Goal: Transaction & Acquisition: Download file/media

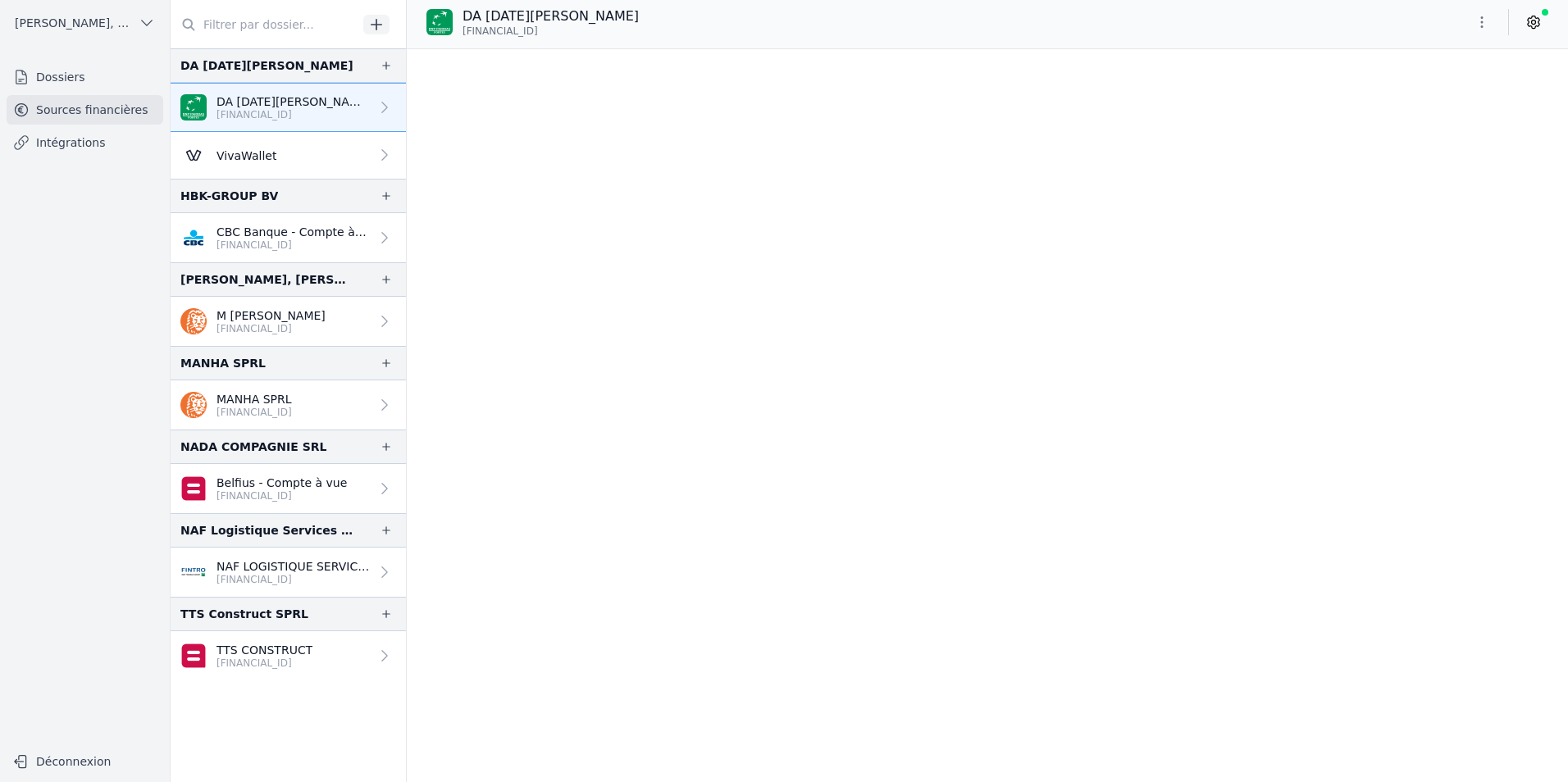
scroll to position [16806, 0]
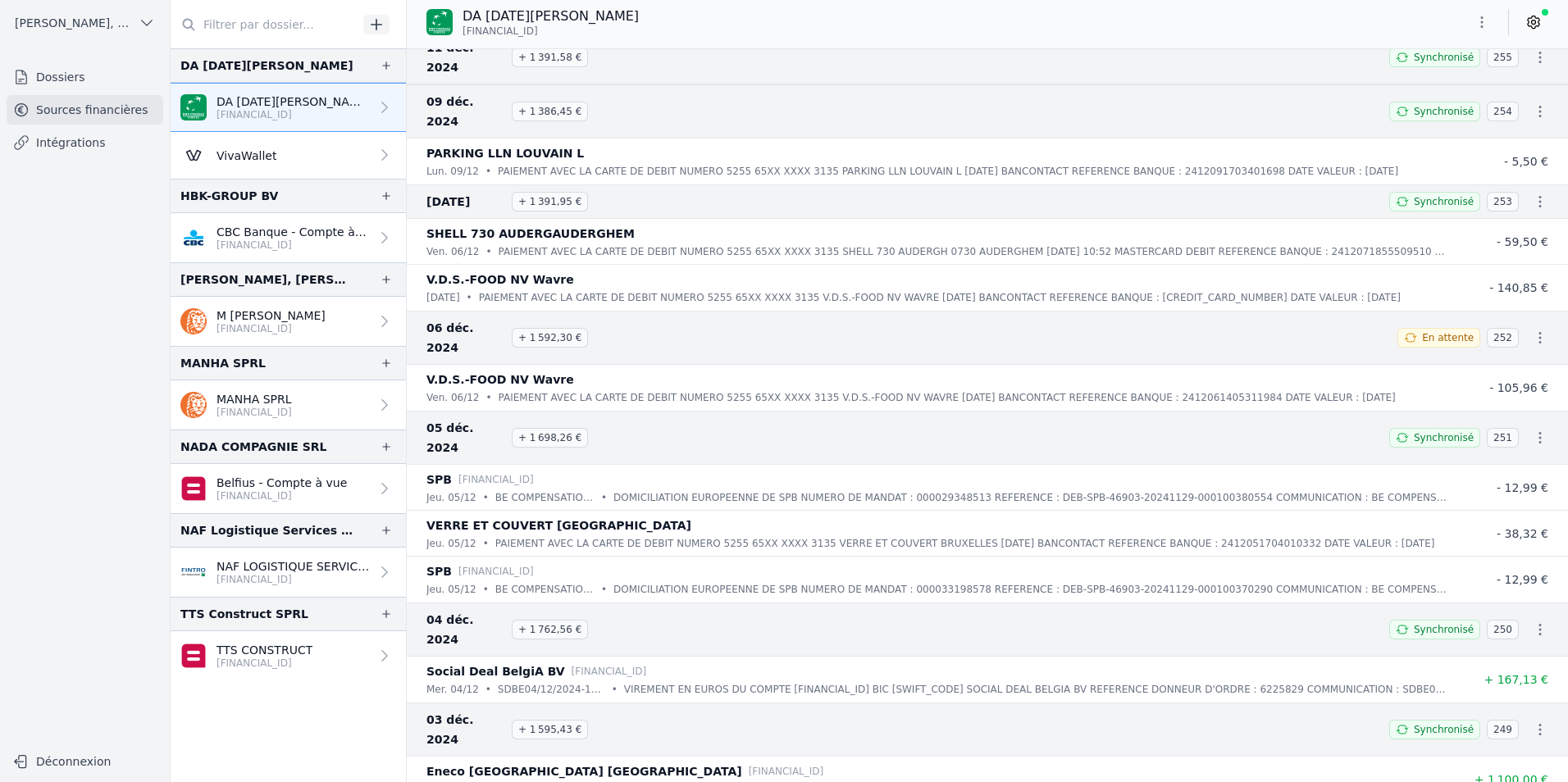
click at [325, 151] on link "VivaWallet" at bounding box center [288, 155] width 236 height 47
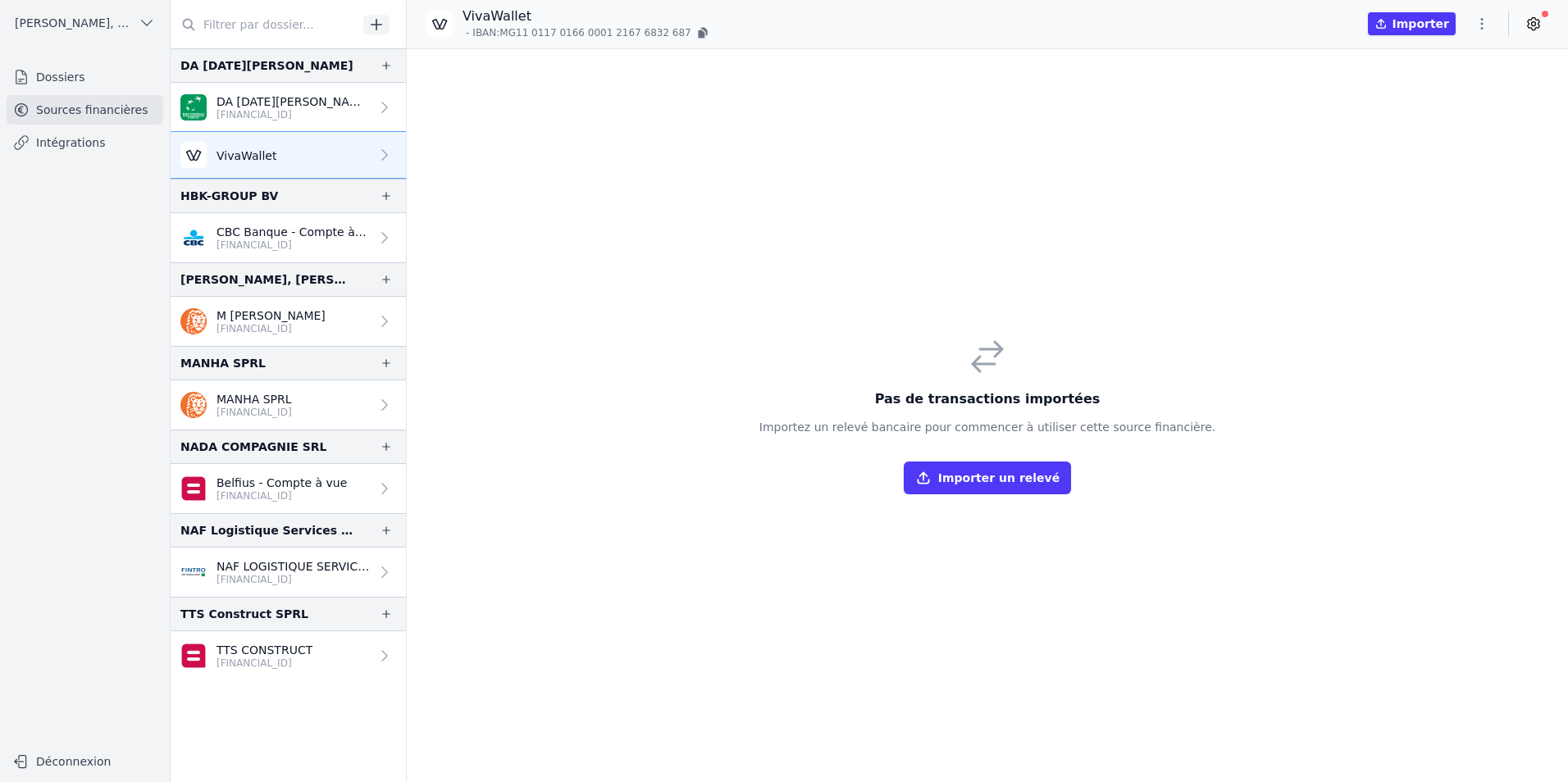
click at [327, 158] on link "VivaWallet" at bounding box center [288, 155] width 236 height 47
click at [872, 414] on div "Pas de transactions importées Importez un relevé bancaire pour commencer à util…" at bounding box center [987, 415] width 456 height 157
click at [972, 397] on h3 "Pas de transactions importées" at bounding box center [987, 398] width 456 height 20
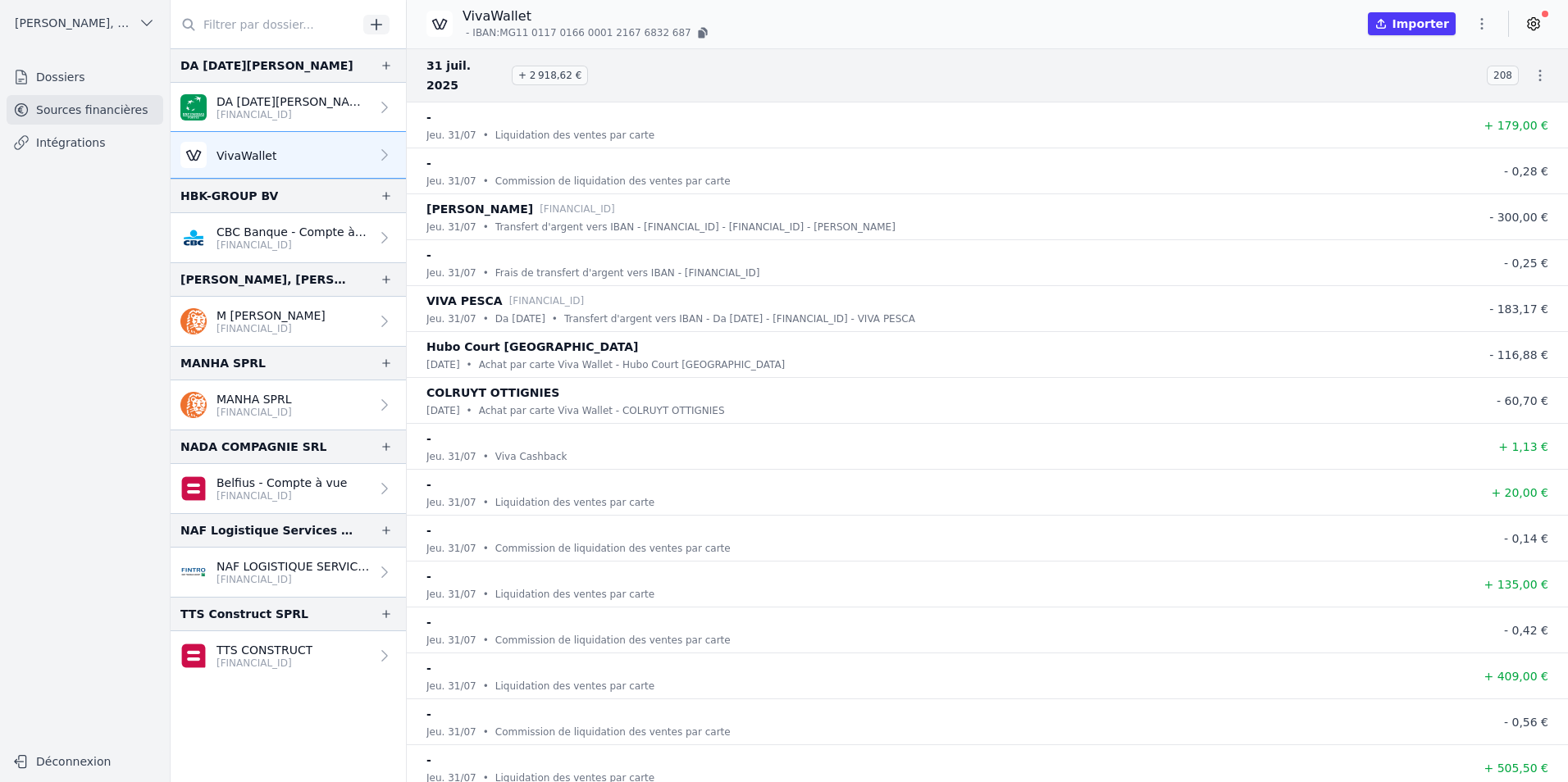
click at [1539, 70] on icon "button" at bounding box center [1540, 75] width 3 height 11
click at [1514, 93] on link "Télécharger les CODA" at bounding box center [1485, 95] width 150 height 30
click at [628, 77] on div "[DATE] + 2 918,62 € 208" at bounding box center [987, 75] width 1161 height 54
click at [1408, 30] on button "Importer" at bounding box center [1412, 23] width 88 height 23
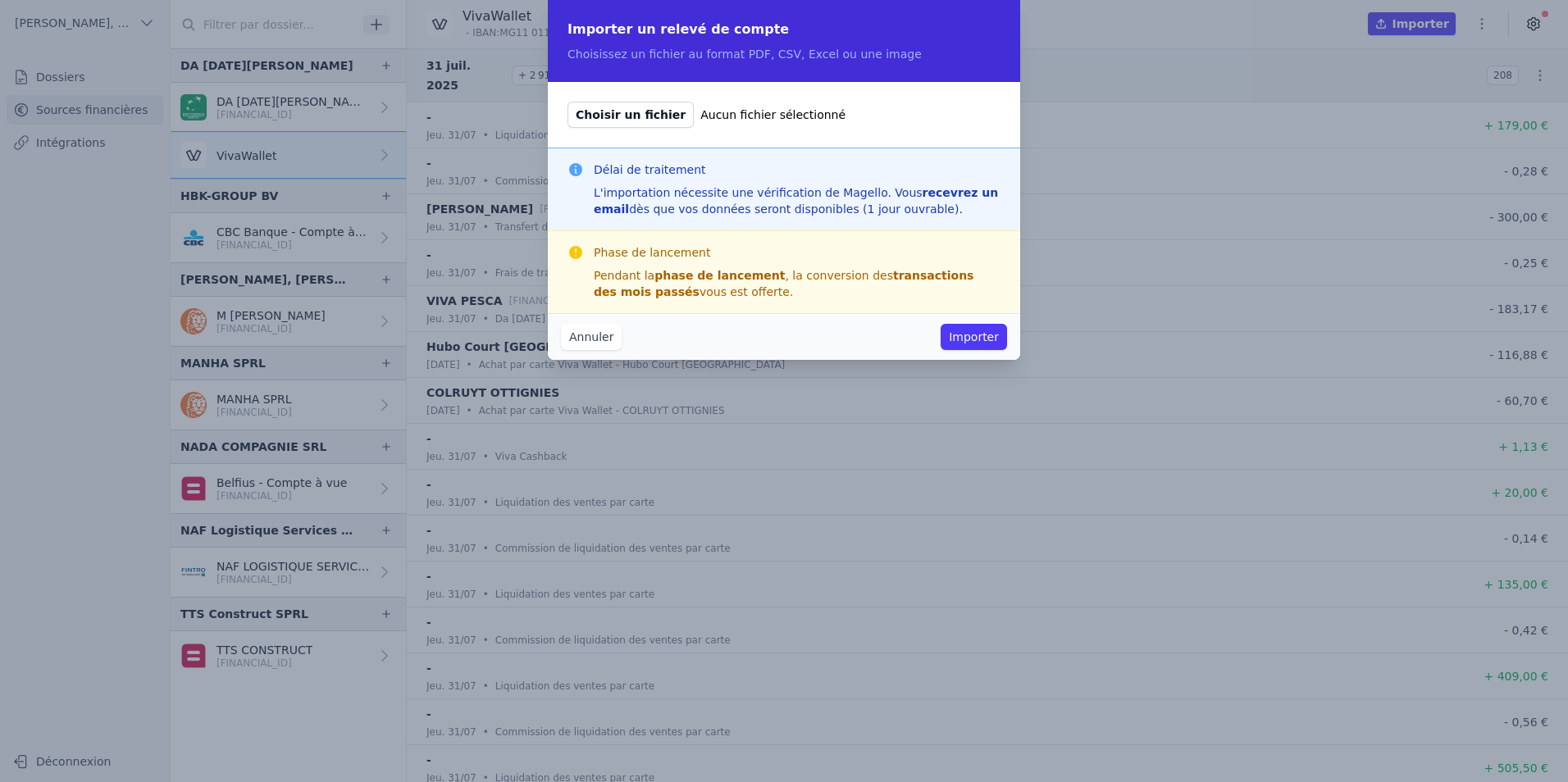
click at [591, 341] on button "Annuler" at bounding box center [590, 337] width 61 height 26
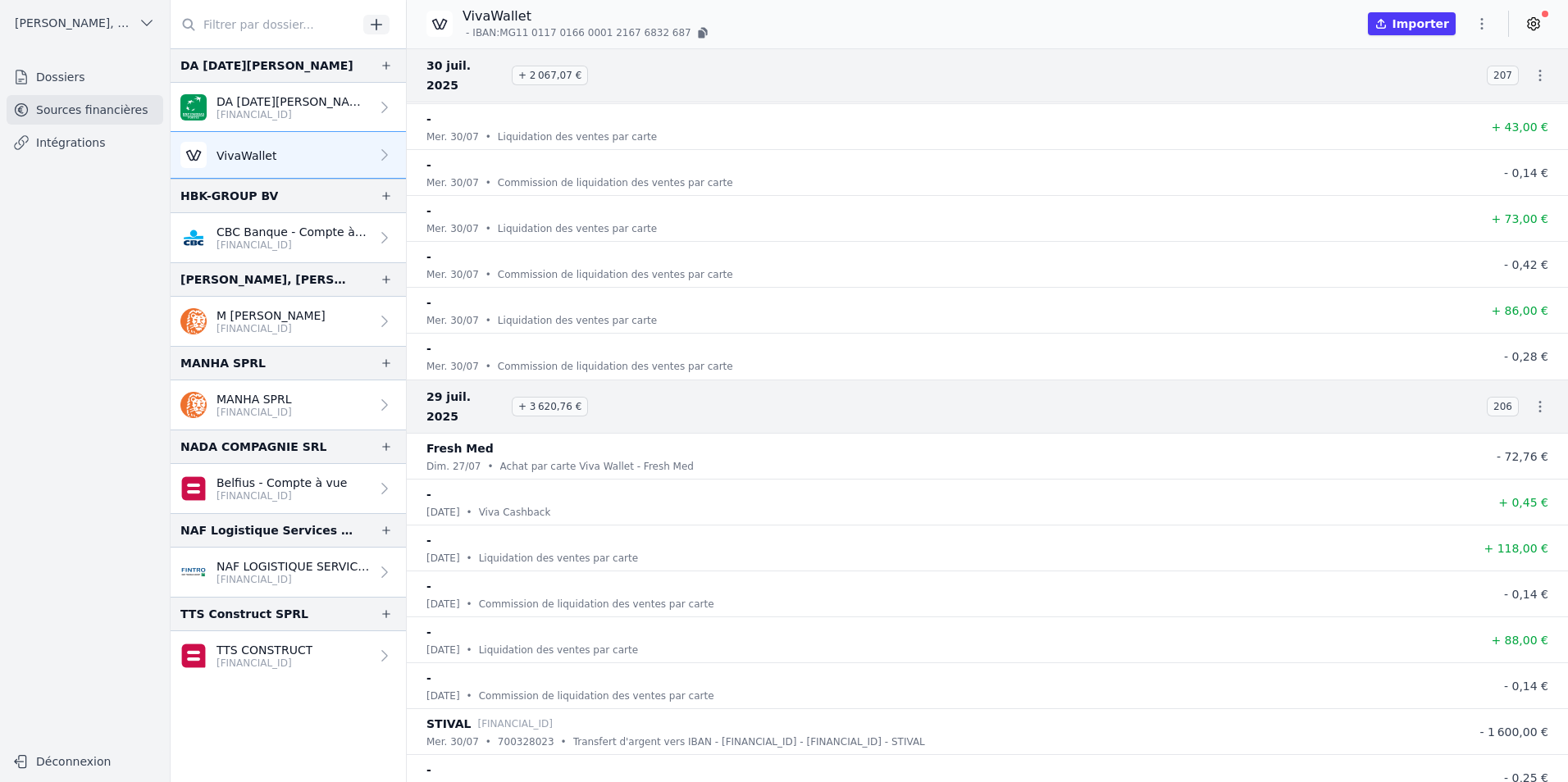
scroll to position [1476, 0]
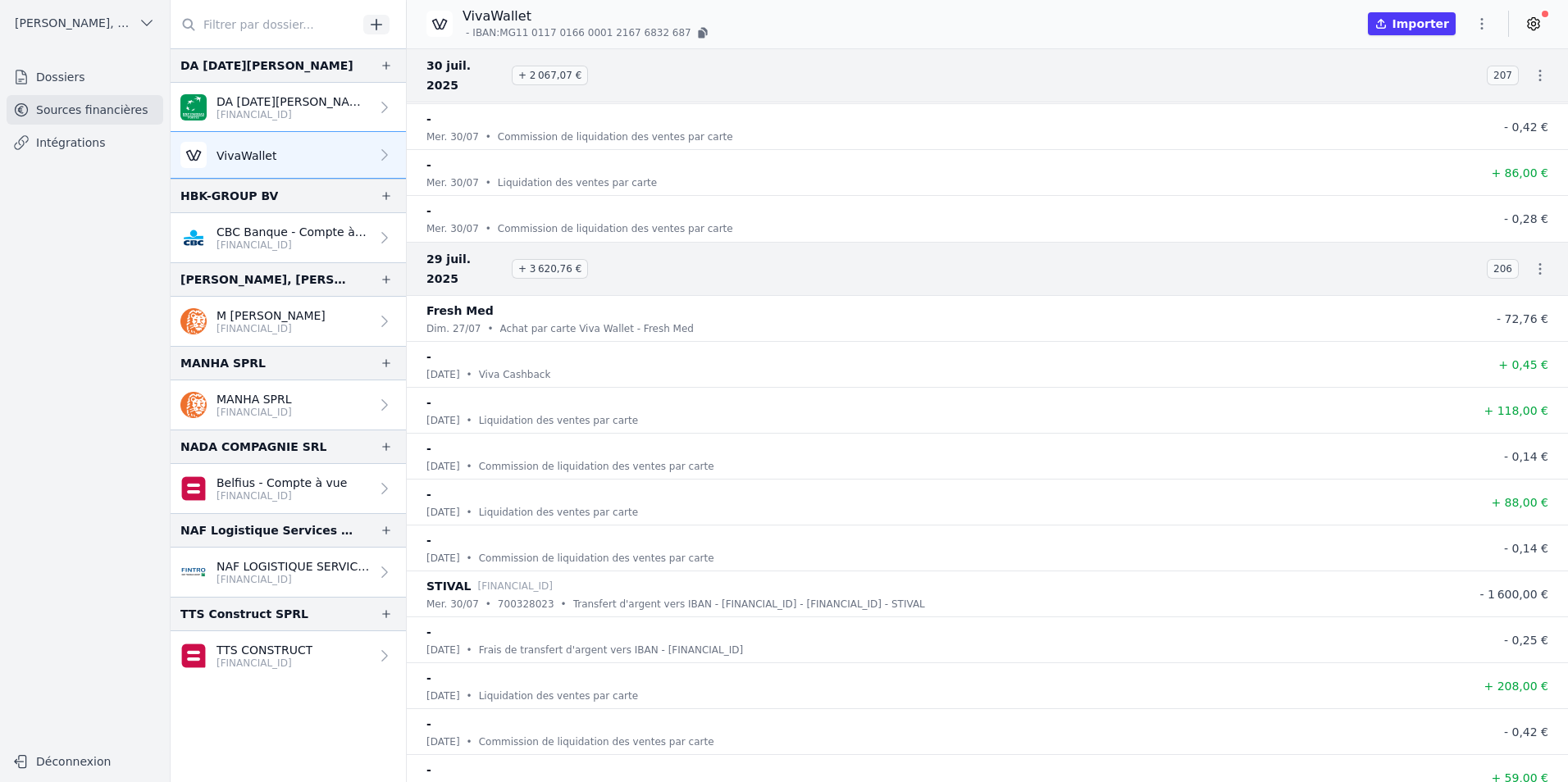
click at [1539, 263] on icon "button" at bounding box center [1540, 269] width 3 height 11
click at [899, 398] on div at bounding box center [784, 391] width 1568 height 782
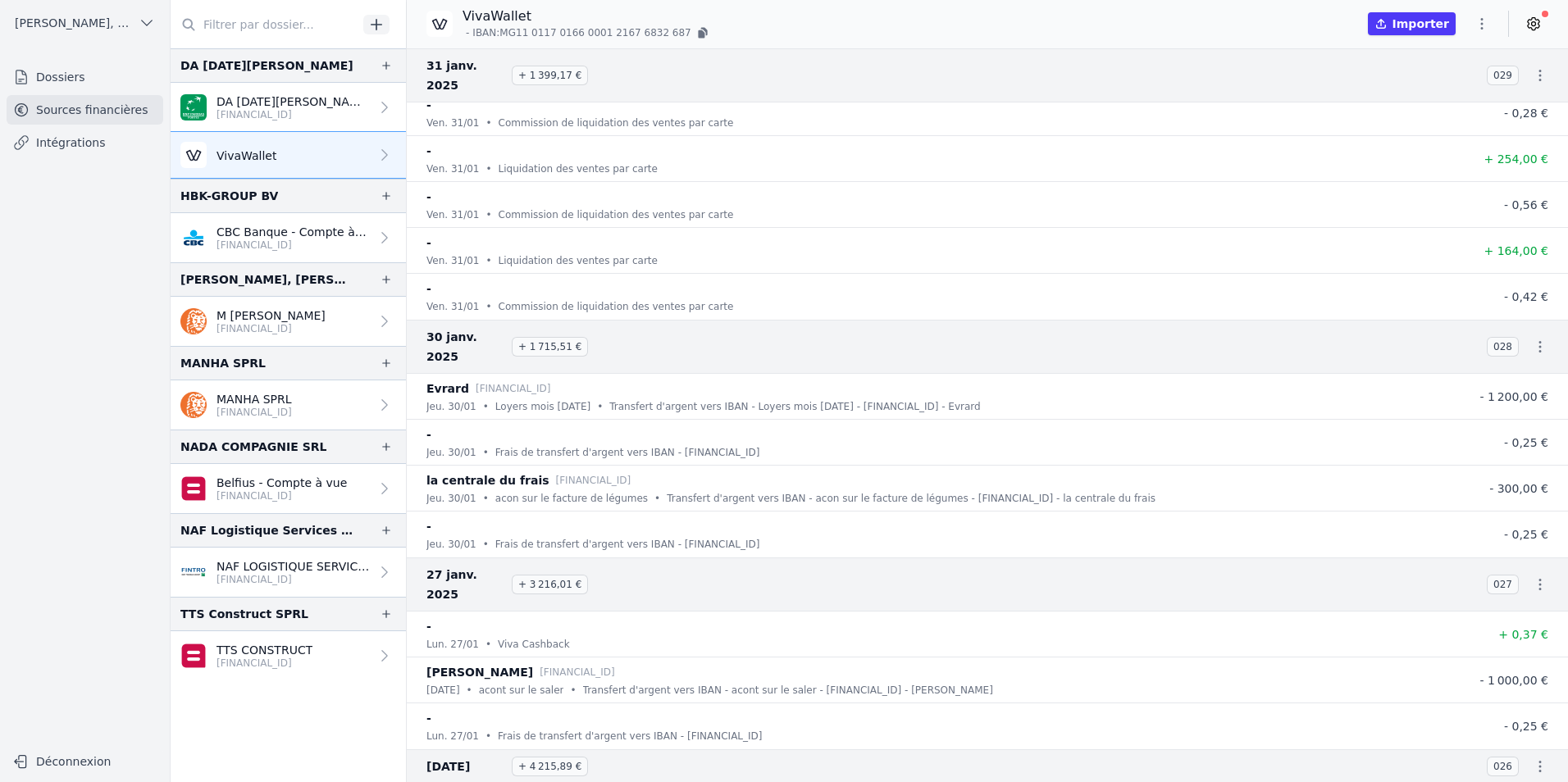
scroll to position [84235, 0]
click at [1539, 335] on icon "button" at bounding box center [1540, 341] width 3 height 11
click at [1507, 319] on link "Télécharger les CODA" at bounding box center [1485, 321] width 150 height 30
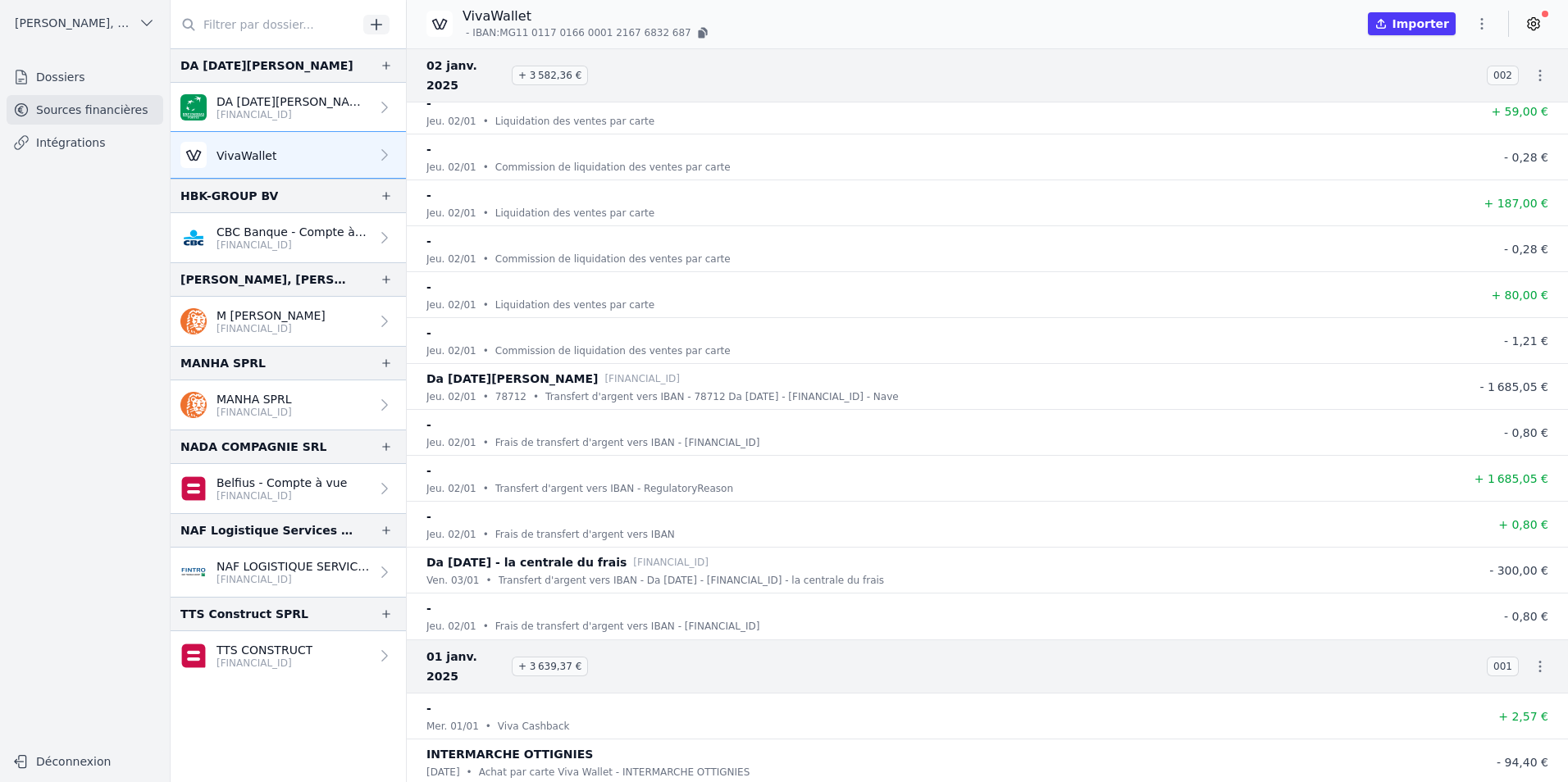
scroll to position [102092, 0]
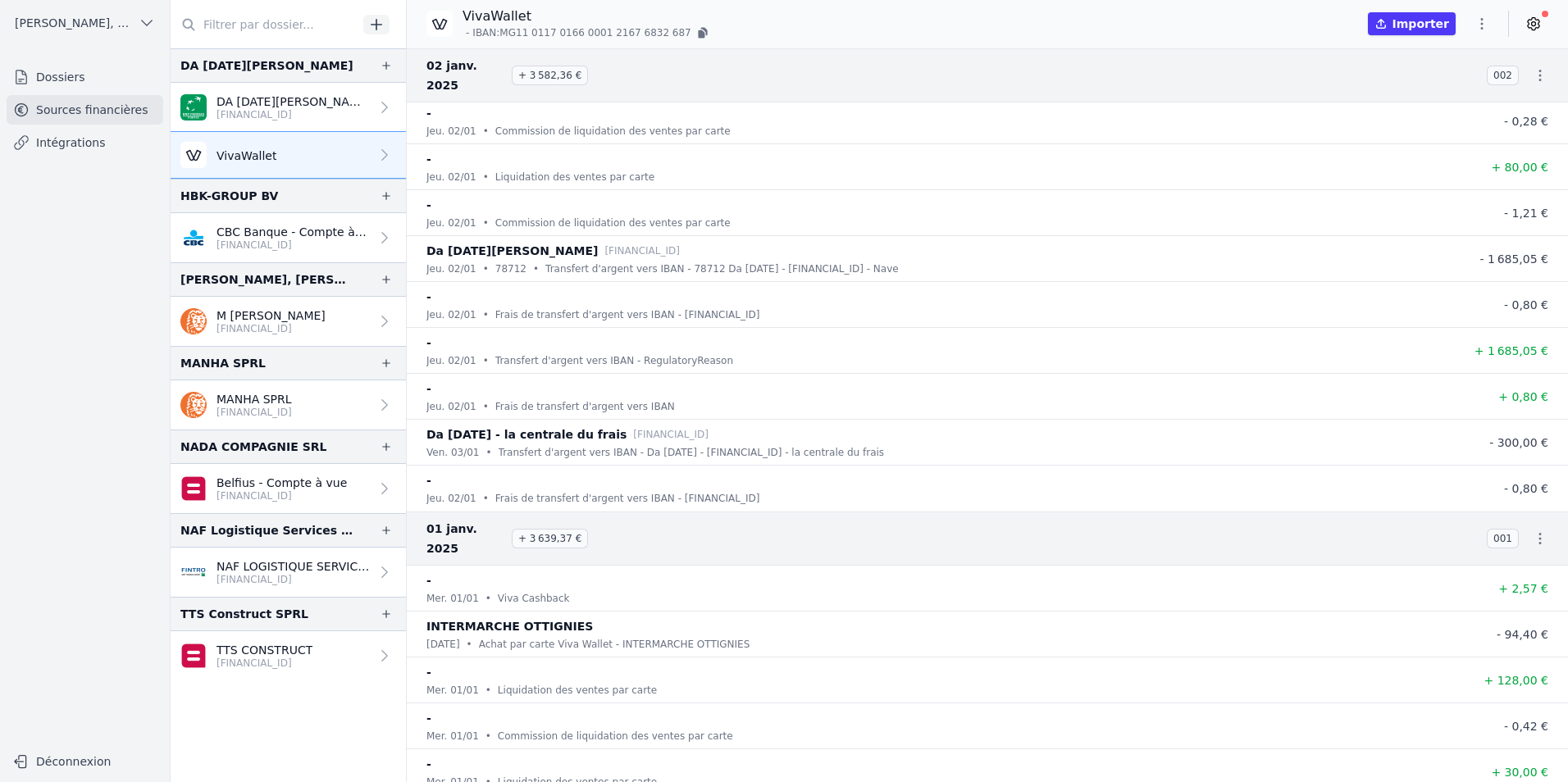
click at [522, 491] on p "Frais de transfert d'argent vers IBAN - BE22001601600847" at bounding box center [628, 499] width 264 height 17
click at [1484, 22] on icon "button" at bounding box center [1481, 24] width 17 height 17
click at [1534, 23] on div at bounding box center [784, 391] width 1568 height 782
click at [1534, 23] on icon at bounding box center [1534, 24] width 17 height 17
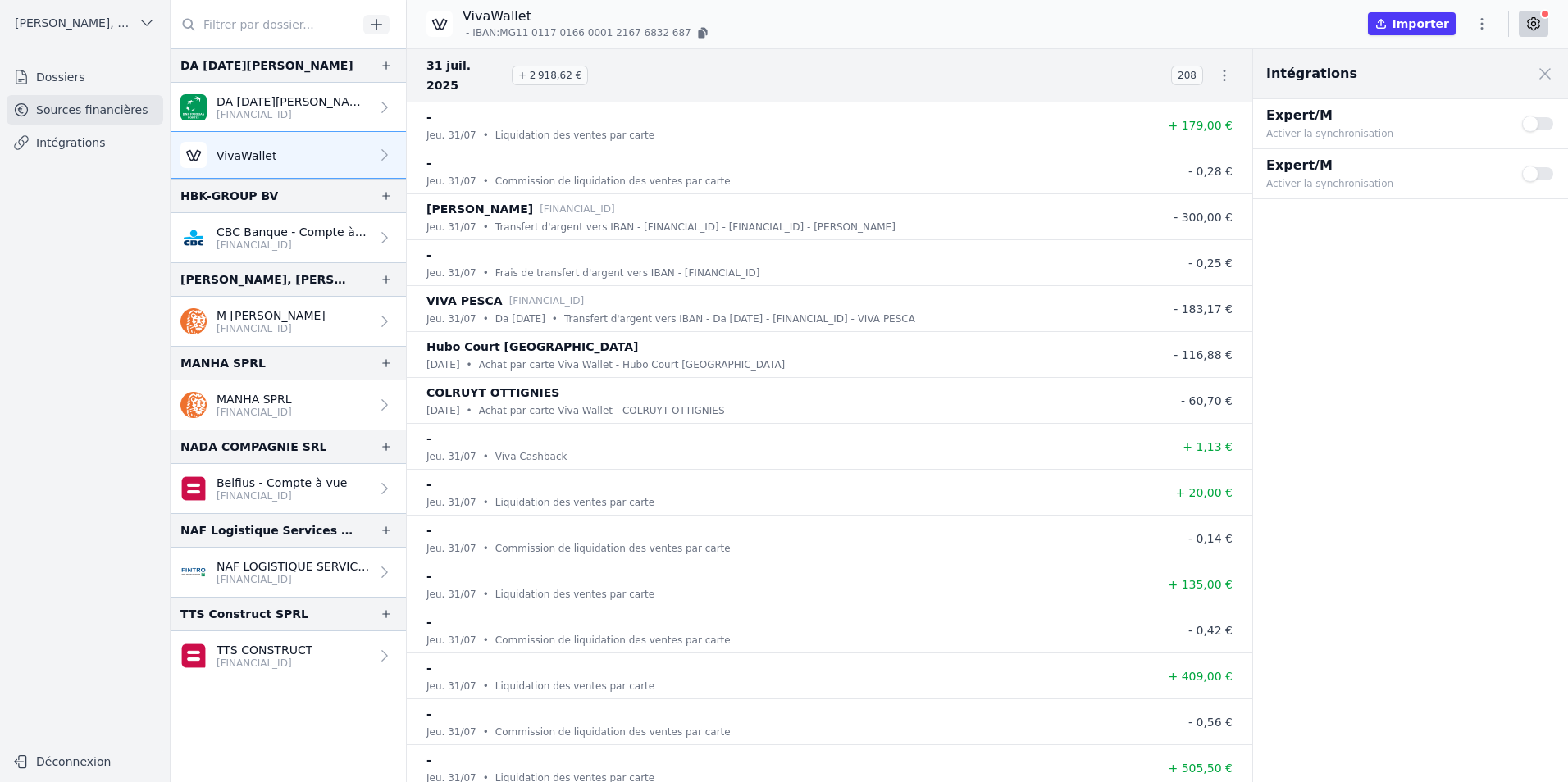
click at [1544, 123] on button "Use setting" at bounding box center [1537, 124] width 33 height 17
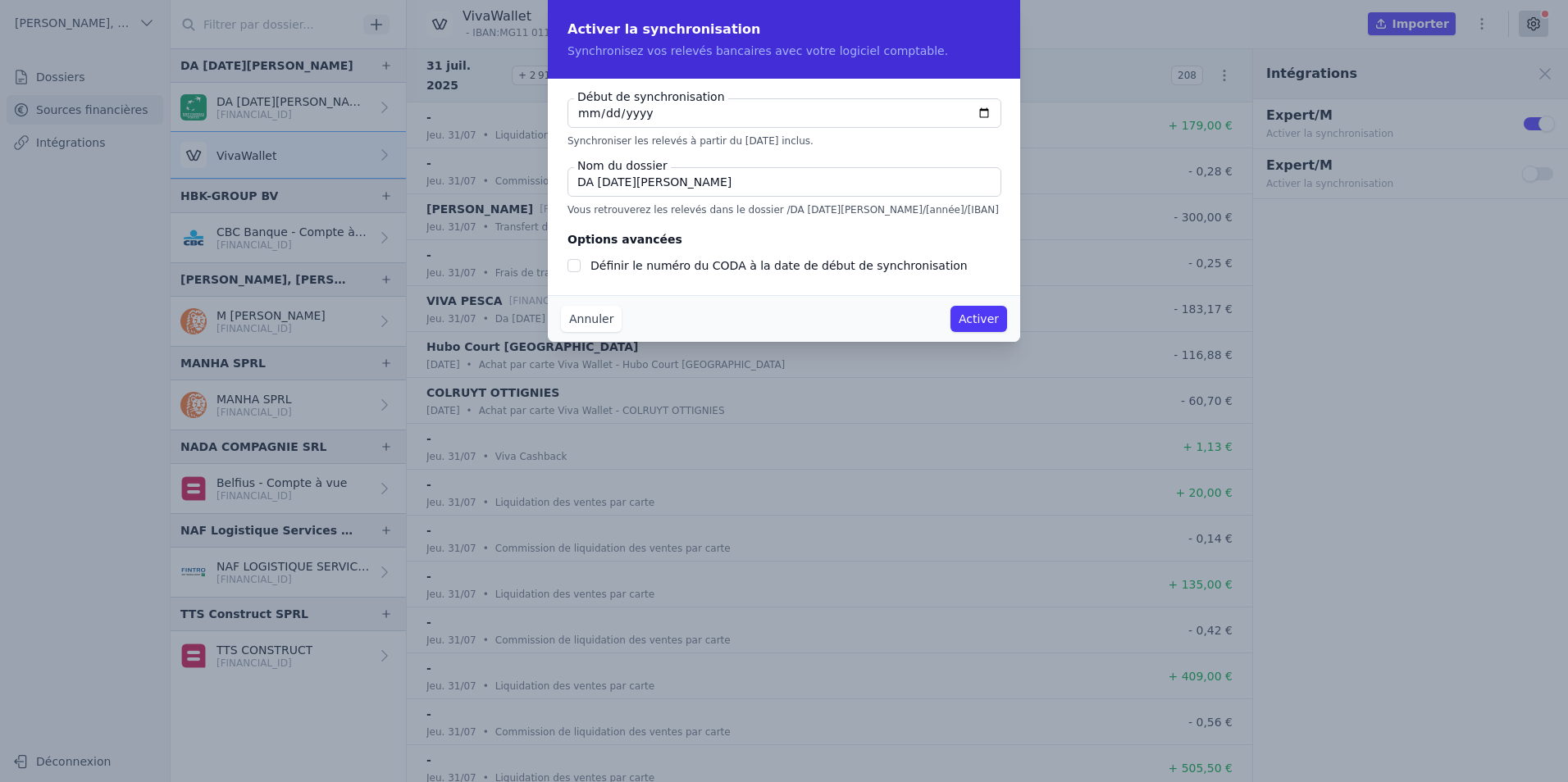
click at [646, 117] on input "2025-08-20" at bounding box center [784, 114] width 434 height 30
click at [608, 111] on input "2025-08-20" at bounding box center [784, 114] width 434 height 30
click at [588, 114] on input "2025-08-20" at bounding box center [784, 114] width 434 height 30
checkbox input "false"
type input "2025-08-01"
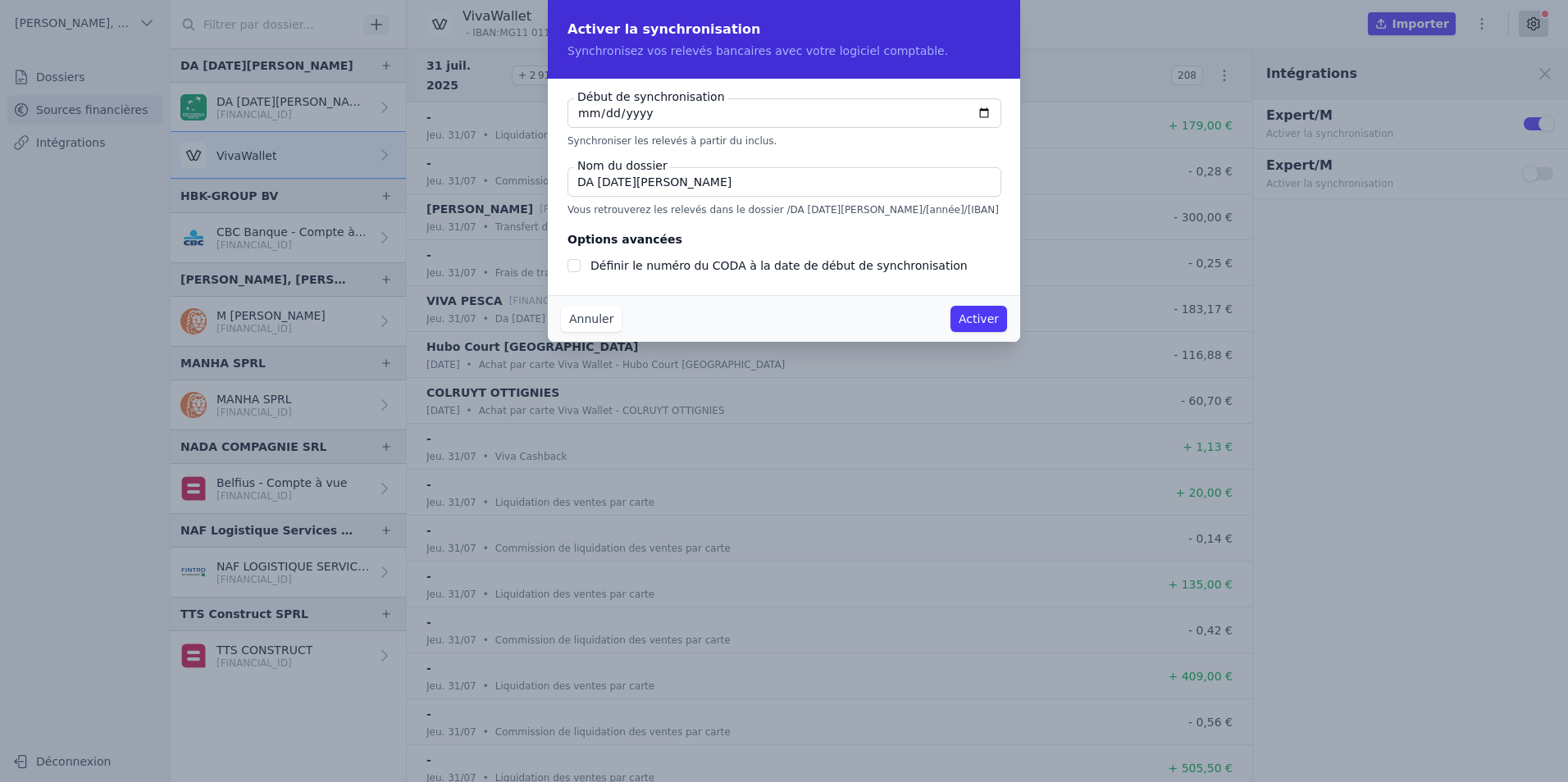
type input "2025-01-01"
click at [989, 320] on button "Activer" at bounding box center [979, 318] width 57 height 26
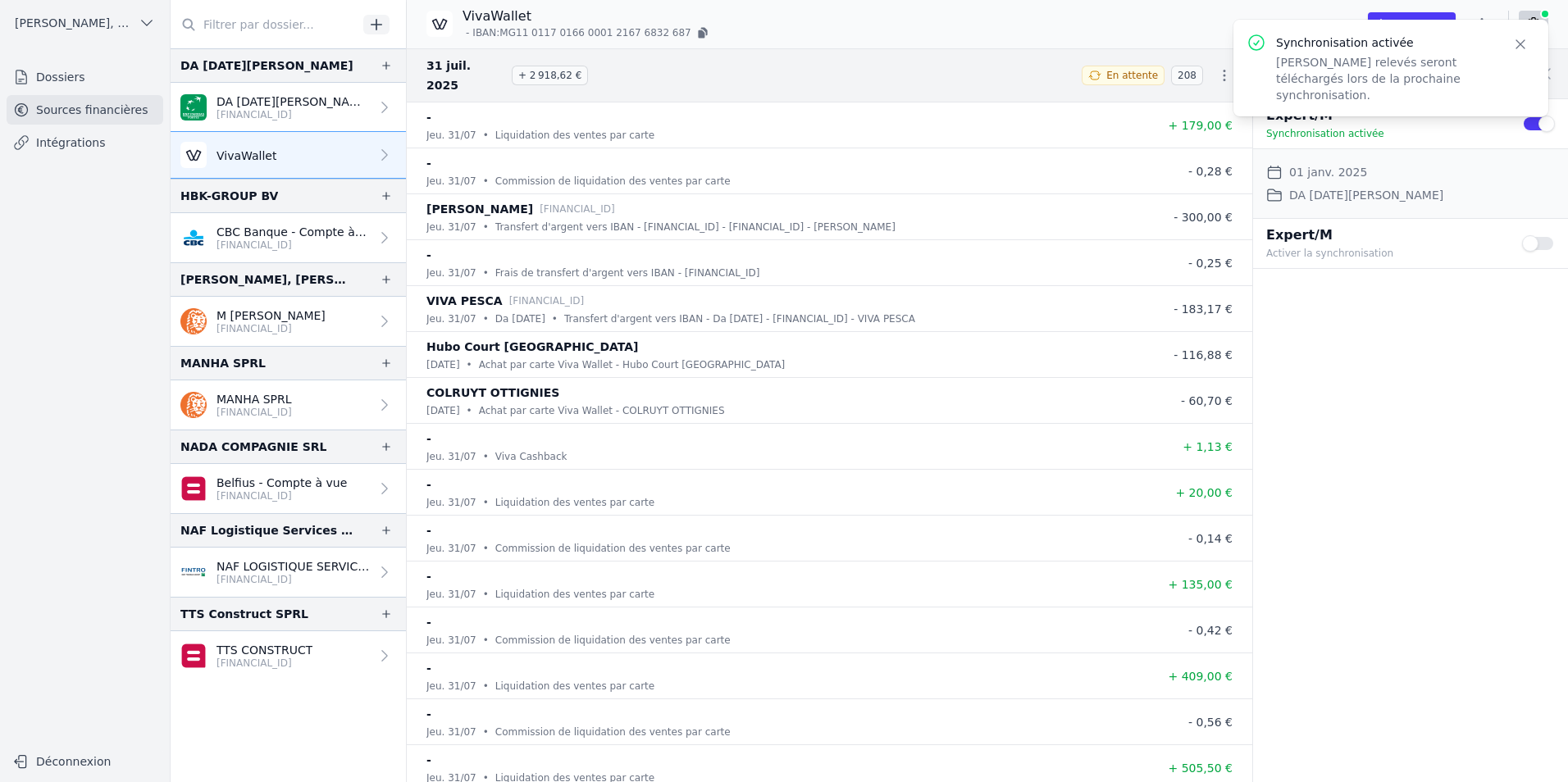
click at [1542, 242] on button "Use setting" at bounding box center [1537, 244] width 33 height 17
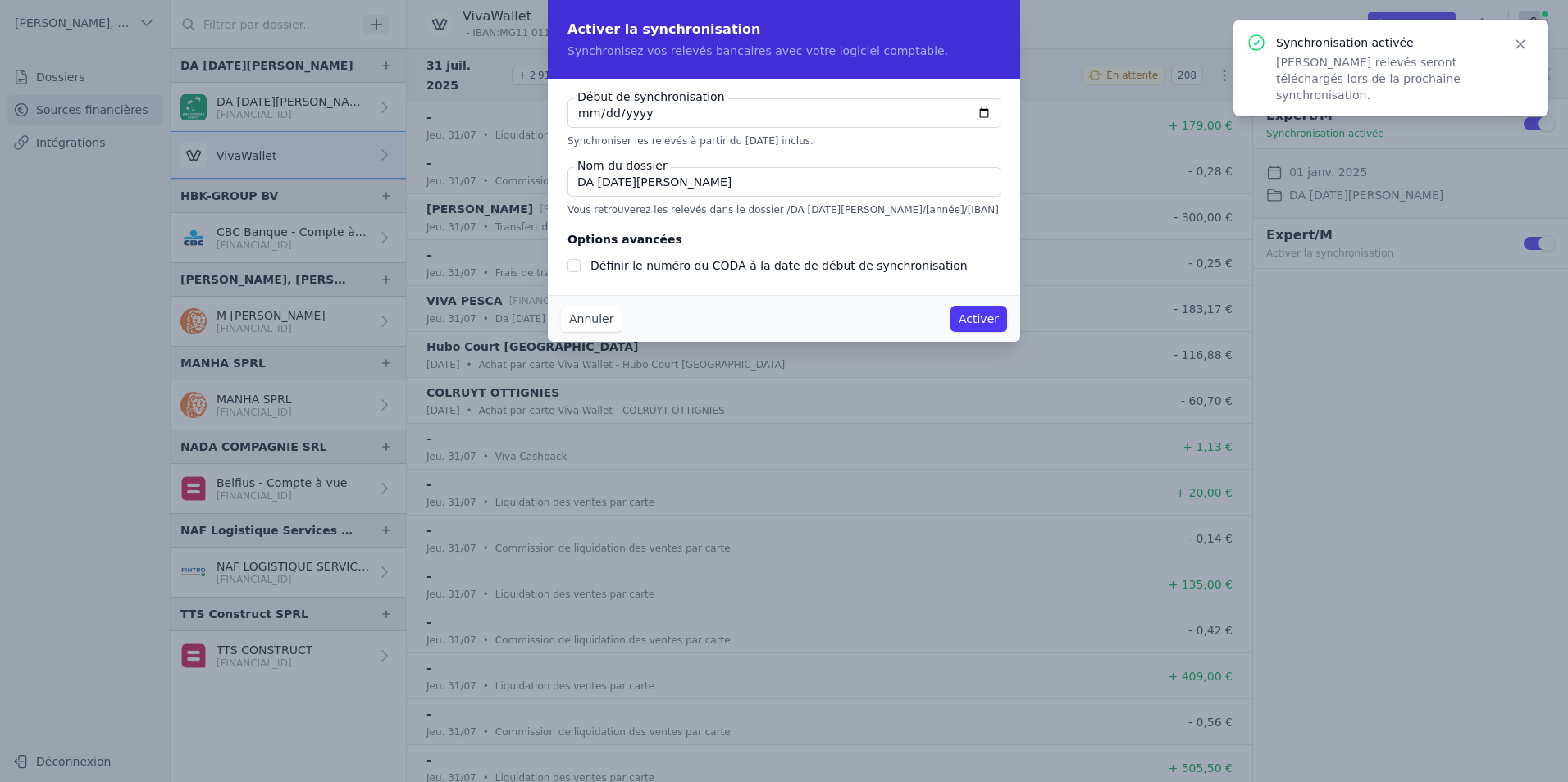
checkbox input "false"
type input "2025-08-01"
type input "2025-01-01"
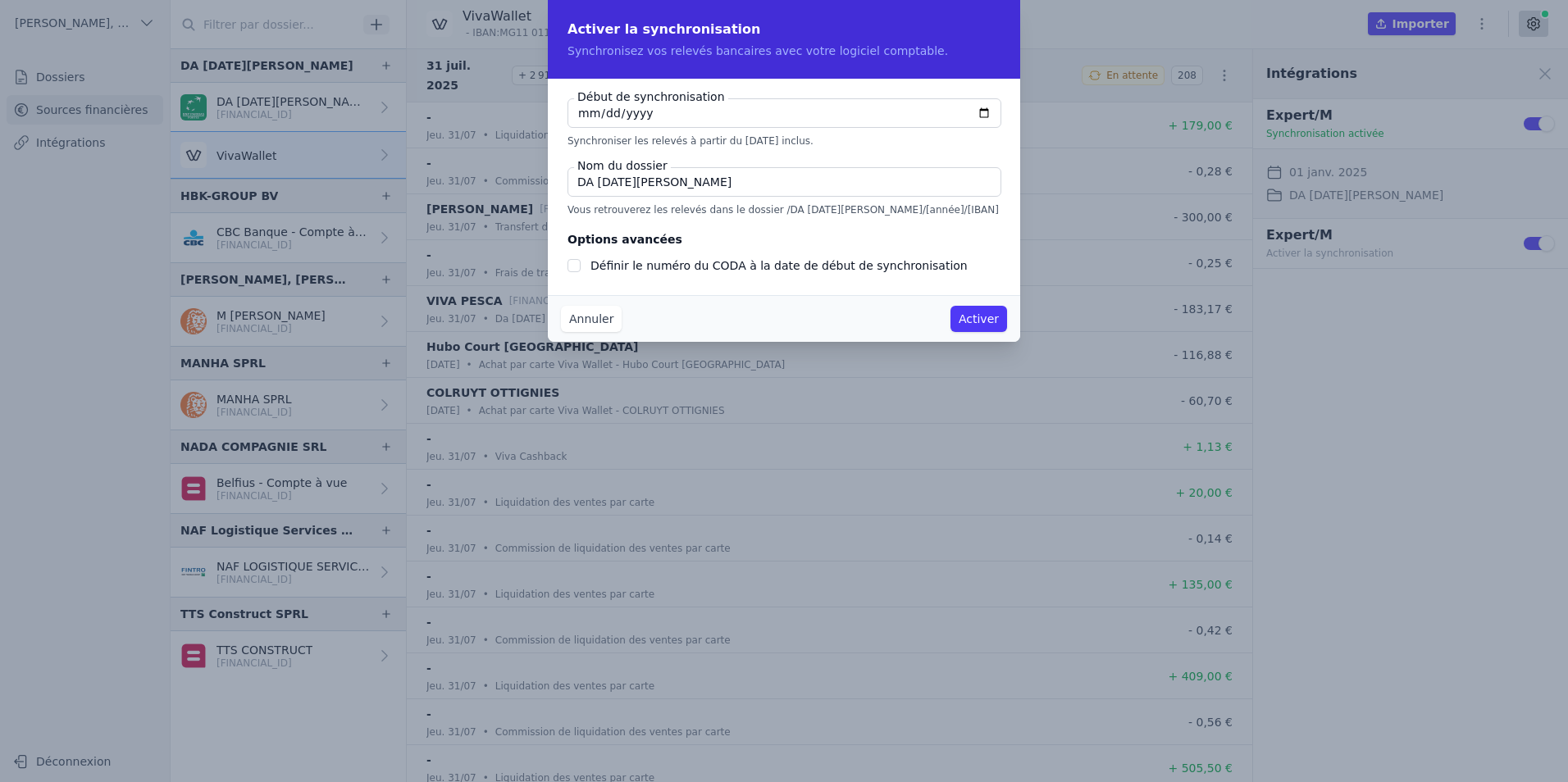
click at [578, 262] on input "Définir le numéro du CODA à la date de début de synchronisation" at bounding box center [574, 265] width 13 height 13
checkbox input "true"
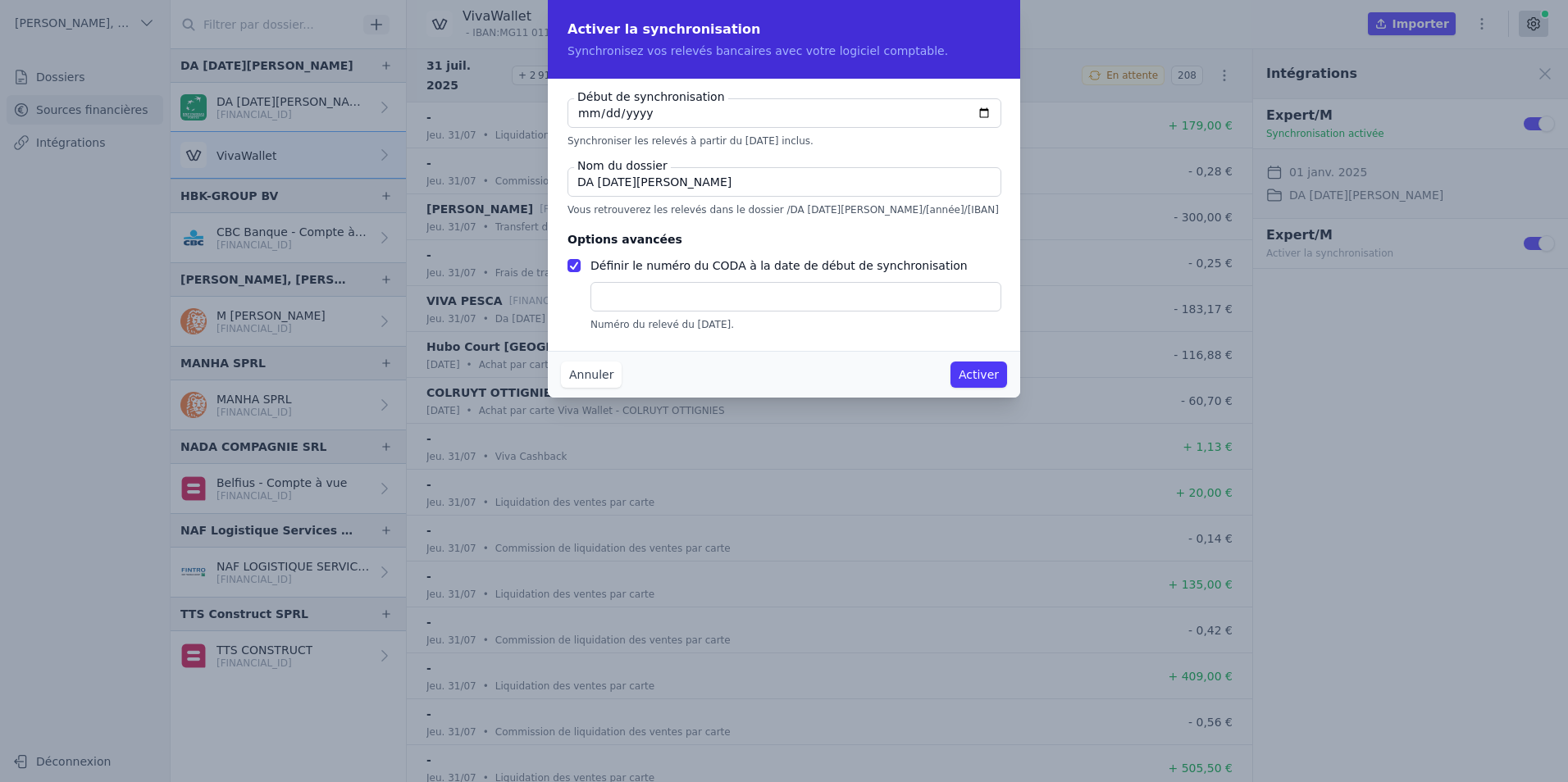
click at [673, 297] on input "text" at bounding box center [795, 297] width 411 height 30
click at [677, 296] on input "text" at bounding box center [795, 297] width 411 height 30
click at [707, 296] on input "text" at bounding box center [795, 297] width 411 height 30
click at [574, 270] on input "Définir le numéro du CODA à la date de début de synchronisation" at bounding box center [574, 265] width 13 height 13
checkbox input "false"
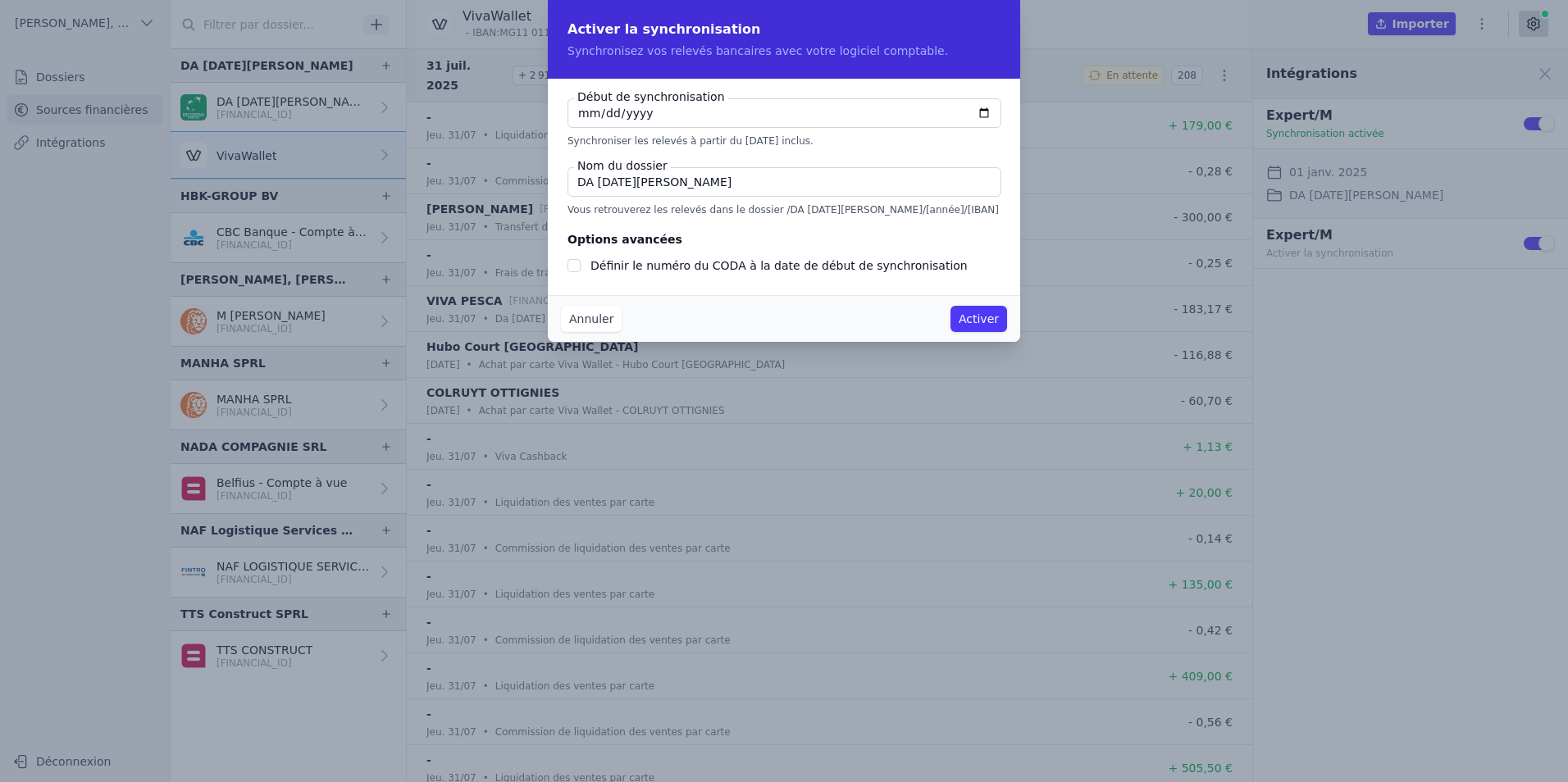
click at [982, 319] on button "Activer" at bounding box center [979, 318] width 57 height 26
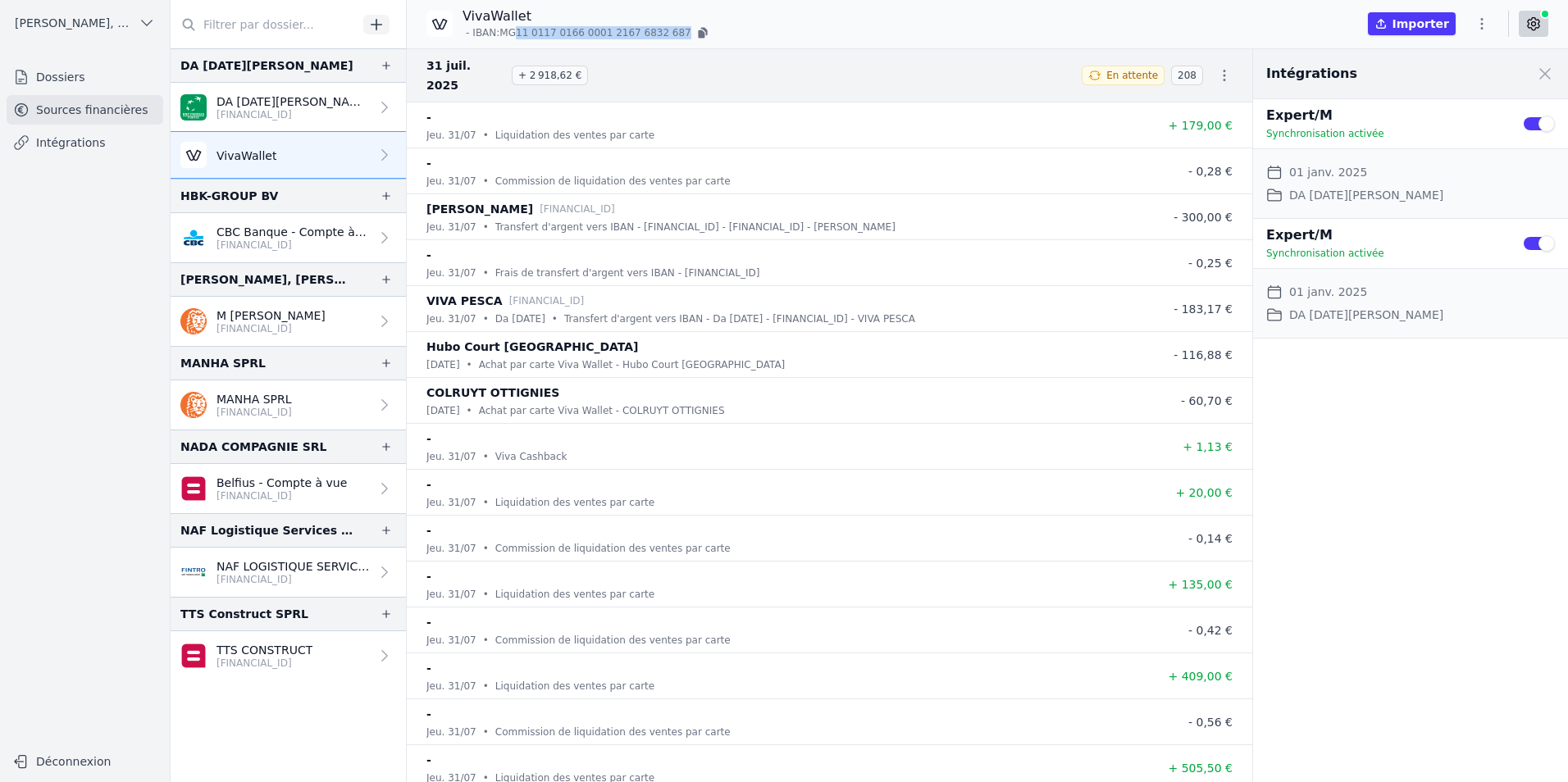
drag, startPoint x: 516, startPoint y: 33, endPoint x: 666, endPoint y: 31, distance: 150.0
click at [666, 31] on p "- IBAN: MG11 0117 0166 0001 2167 6832 687" at bounding box center [587, 33] width 249 height 17
drag, startPoint x: 666, startPoint y: 31, endPoint x: 647, endPoint y: 36, distance: 19.6
copy div "11 0117 0166 0001 2167 6832 687"
click at [696, 38] on icon "button" at bounding box center [703, 33] width 13 height 13
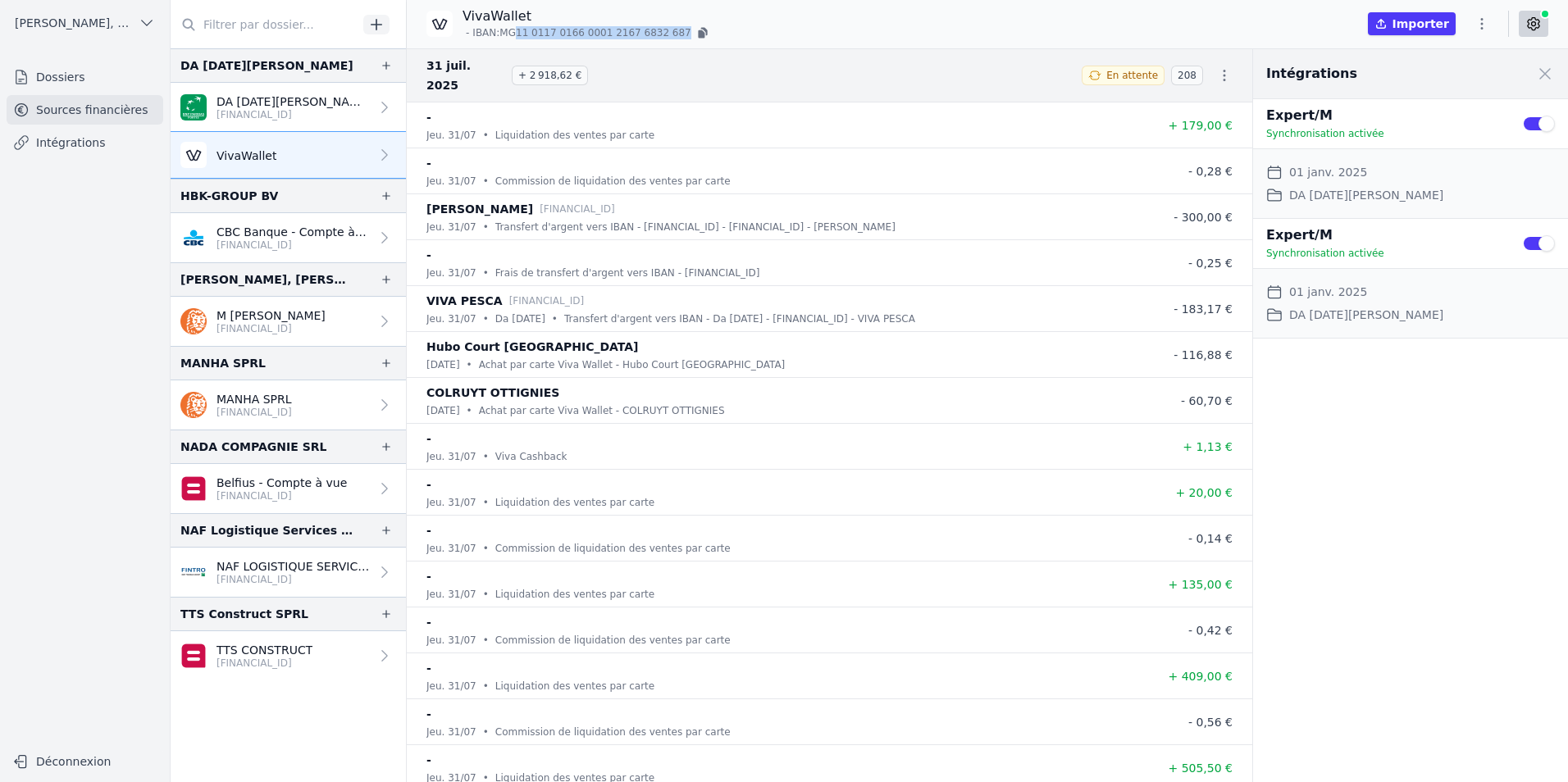
click at [697, 36] on icon "button" at bounding box center [700, 34] width 7 height 8
click at [700, 33] on div "VivaWallet - IBAN: MG11 0117 0166 0001 2167 6832 687 Importer" at bounding box center [987, 23] width 1161 height 34
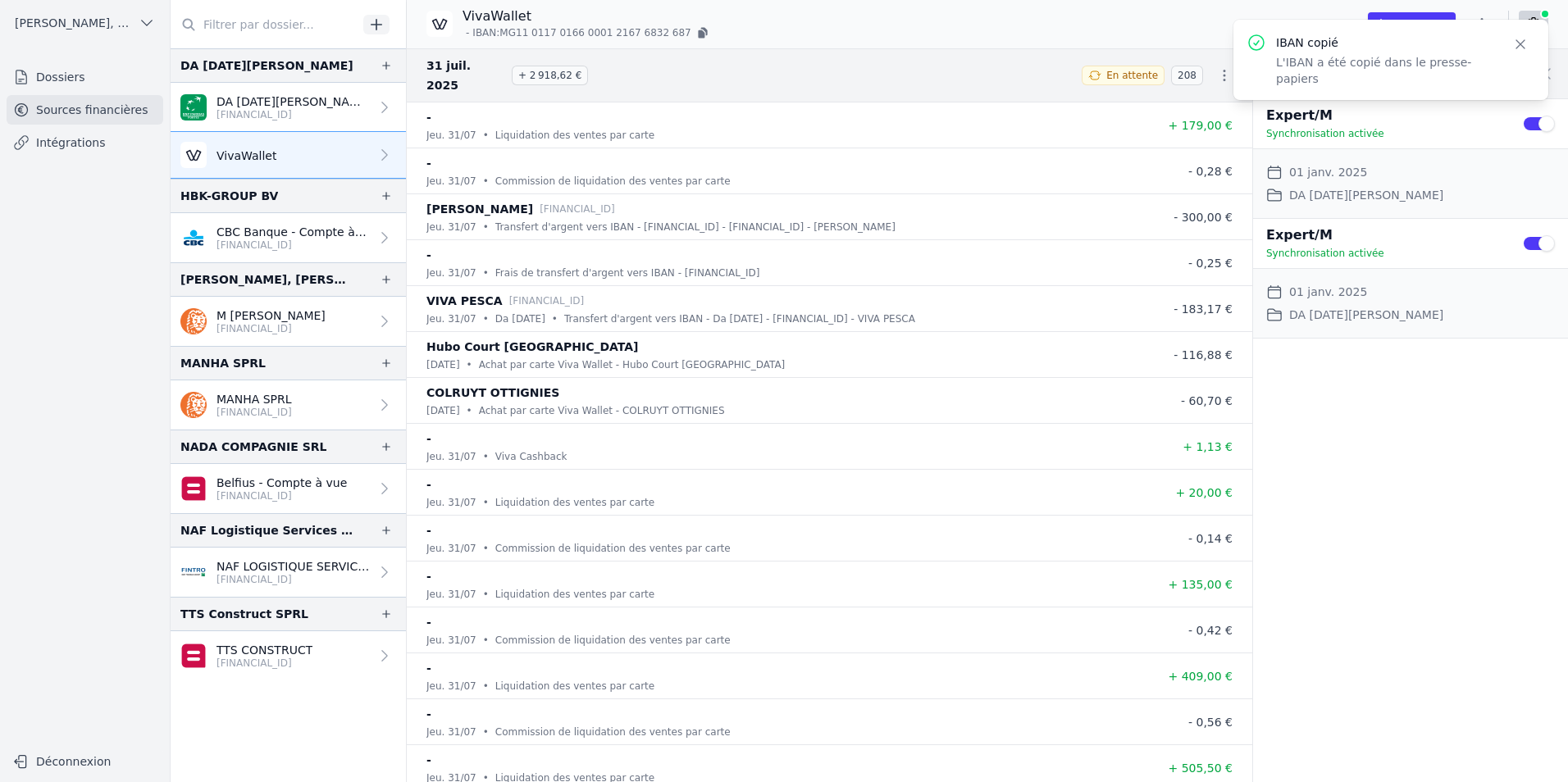
click at [697, 34] on icon "button" at bounding box center [700, 34] width 7 height 8
click at [700, 28] on icon "button" at bounding box center [703, 32] width 7 height 8
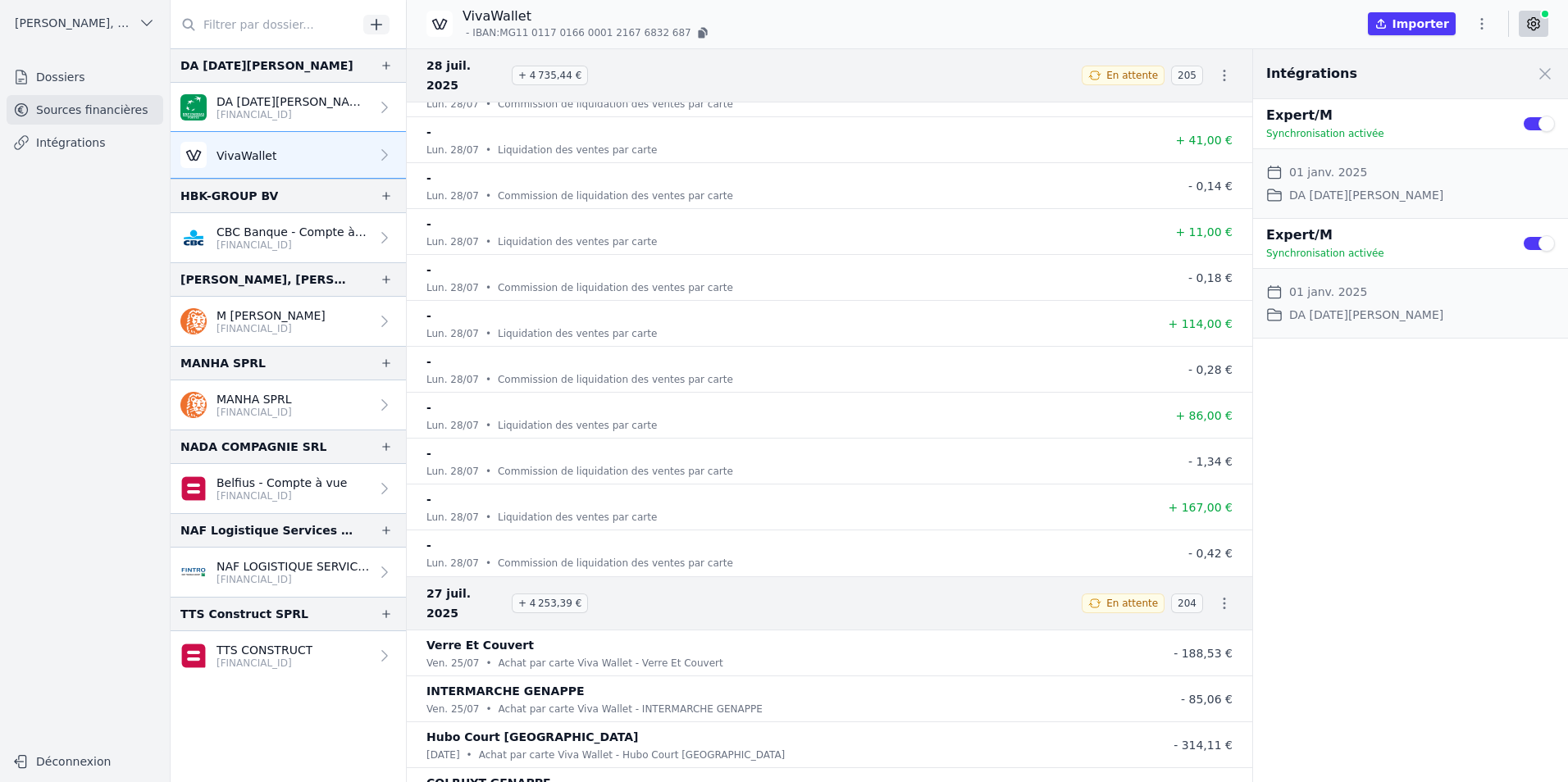
scroll to position [2951, 0]
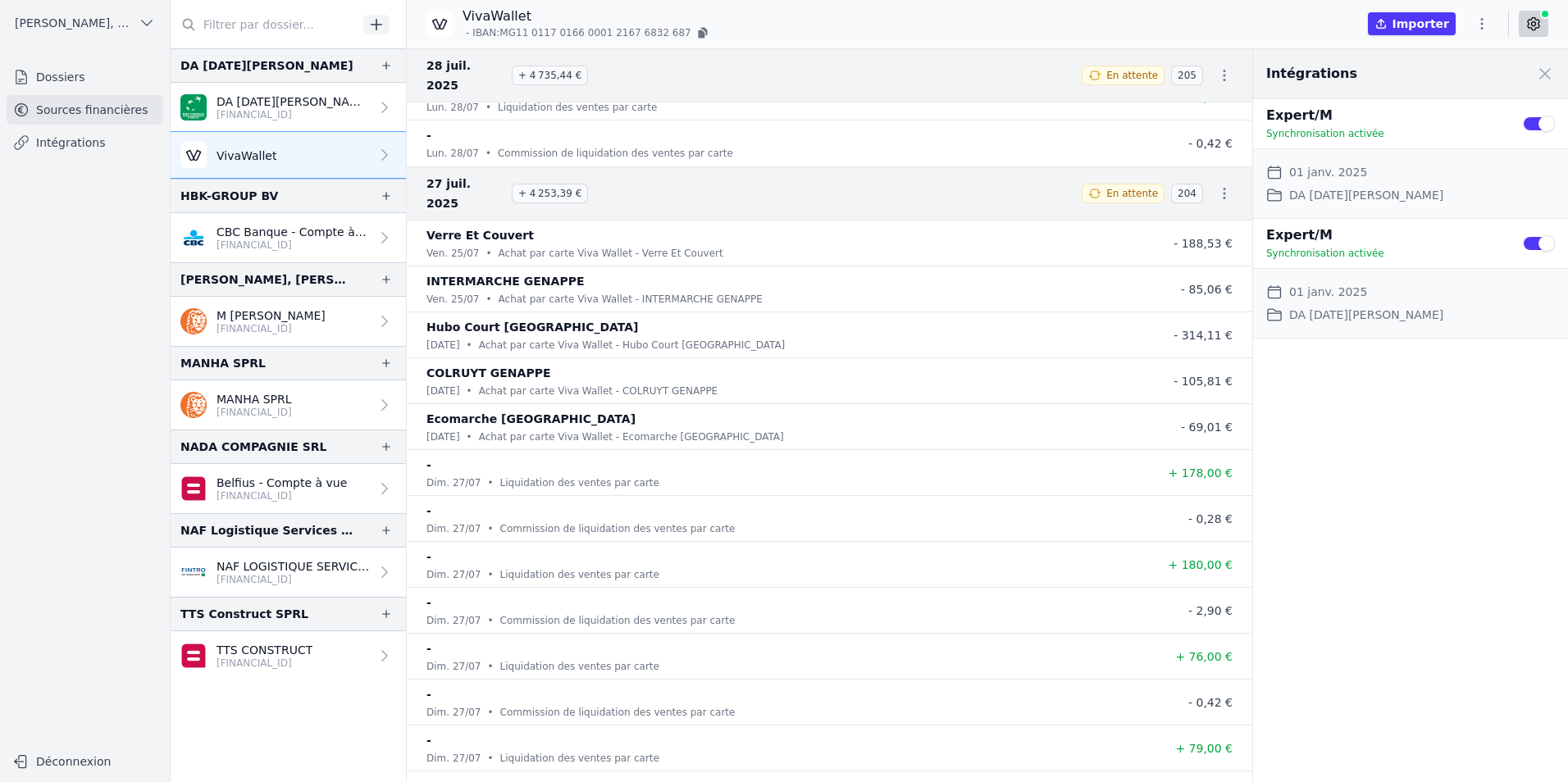
click at [885, 455] on div "-" at bounding box center [780, 465] width 708 height 20
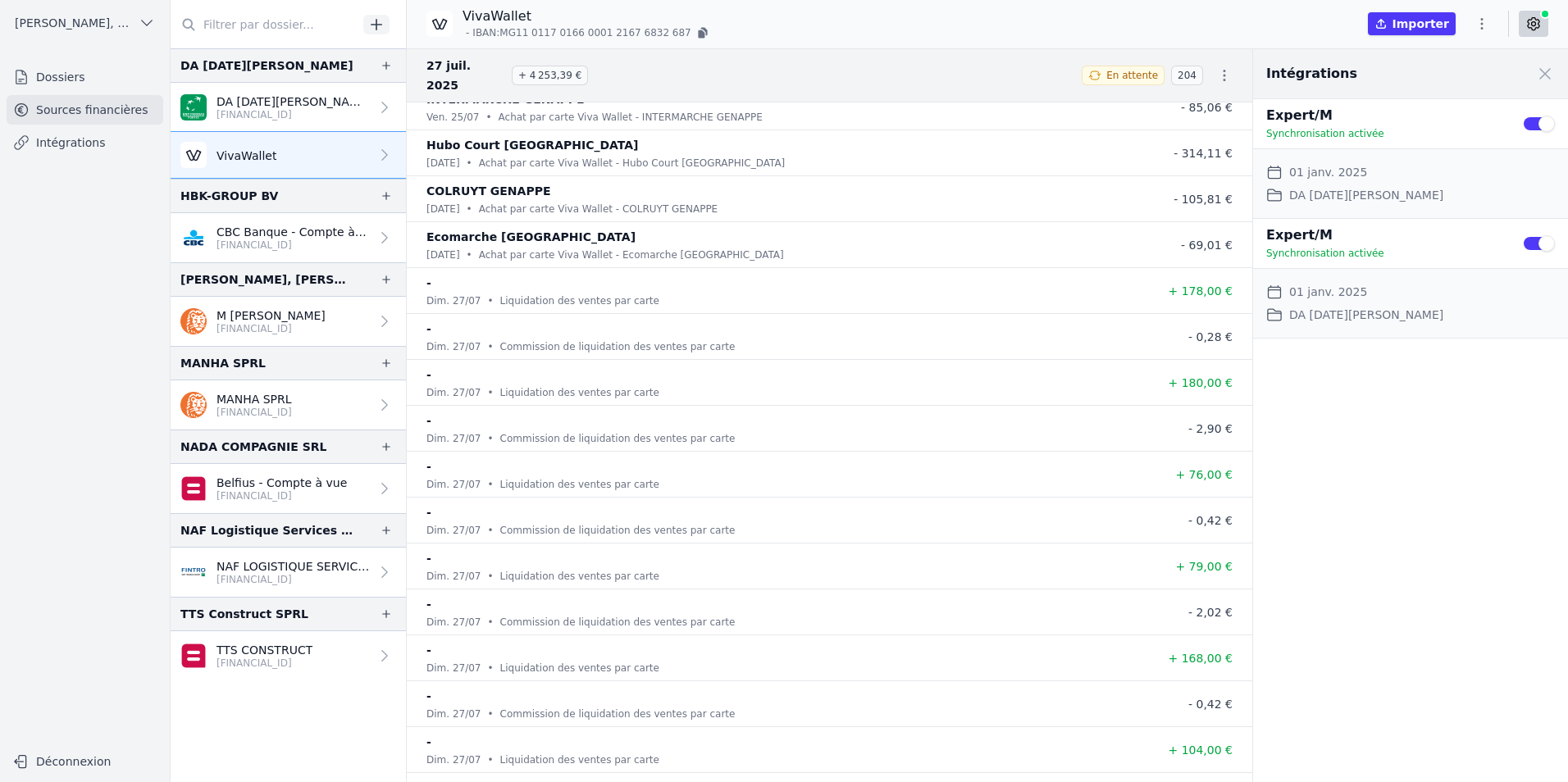
scroll to position [3115, 0]
click at [1244, 79] on div "27 juil. 2025 + 4 253,39 € En attente 204" at bounding box center [830, 75] width 845 height 54
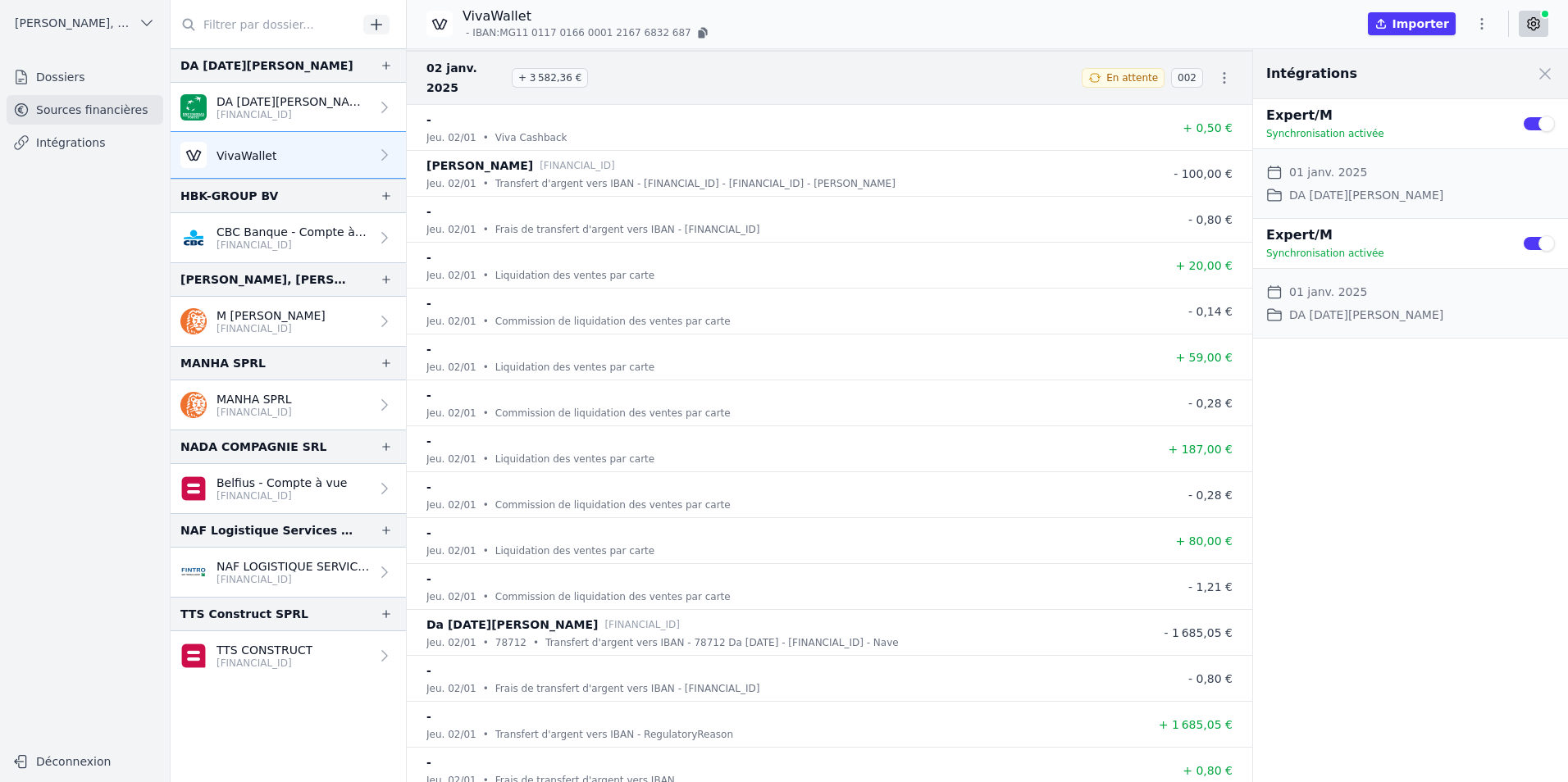
scroll to position [101682, 0]
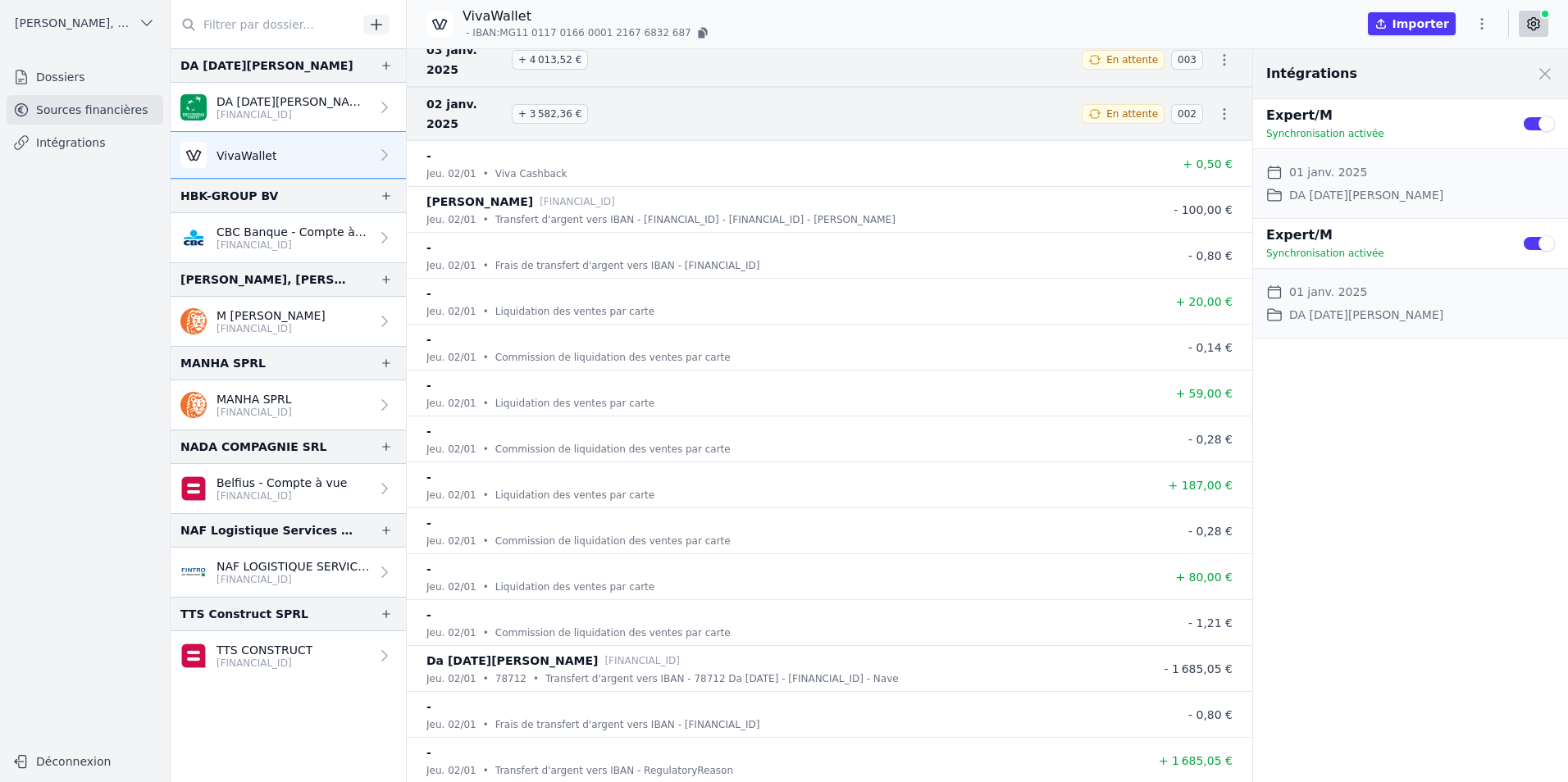
click at [1216, 106] on icon "button" at bounding box center [1224, 115] width 17 height 17
click at [1192, 112] on link "Télécharger les CODA" at bounding box center [1169, 115] width 150 height 30
click at [1473, 514] on div "Intégrations Close panel Expert/M Synchronisation activée Use setting Date de d…" at bounding box center [1411, 415] width 315 height 733
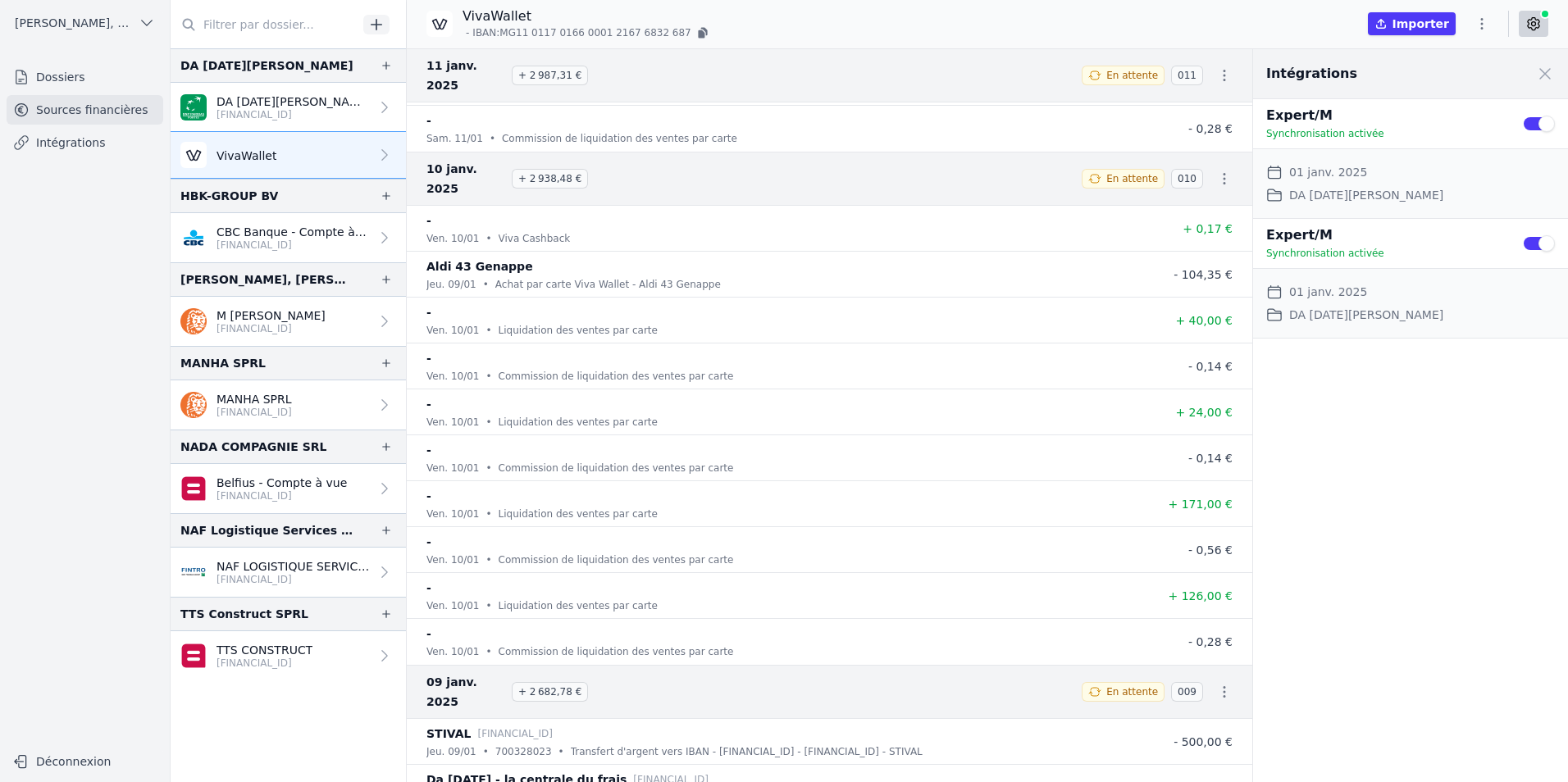
scroll to position [96354, 0]
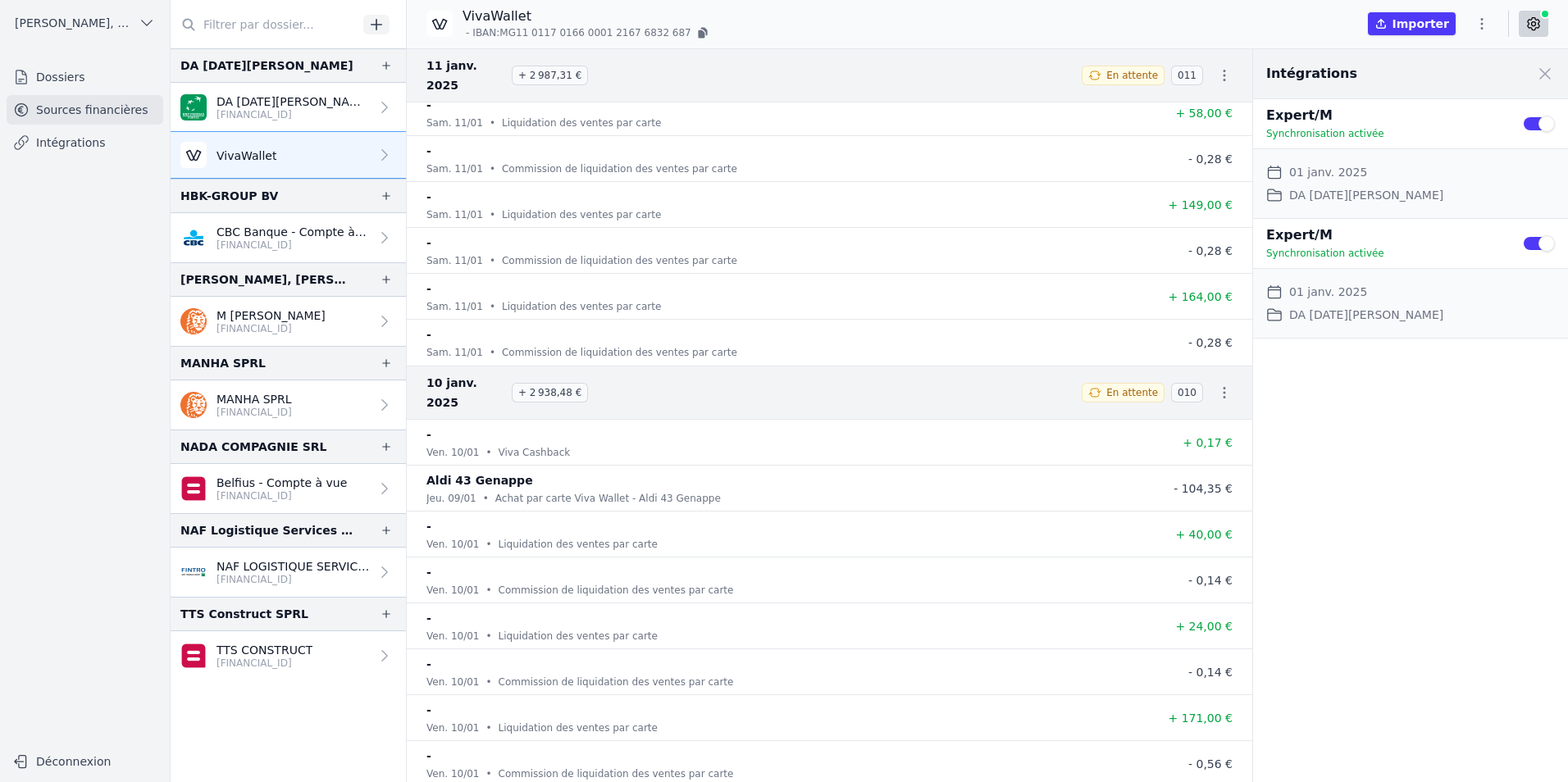
click at [1485, 25] on icon "button" at bounding box center [1481, 24] width 17 height 17
click at [1464, 87] on button "Exporter" at bounding box center [1442, 88] width 118 height 31
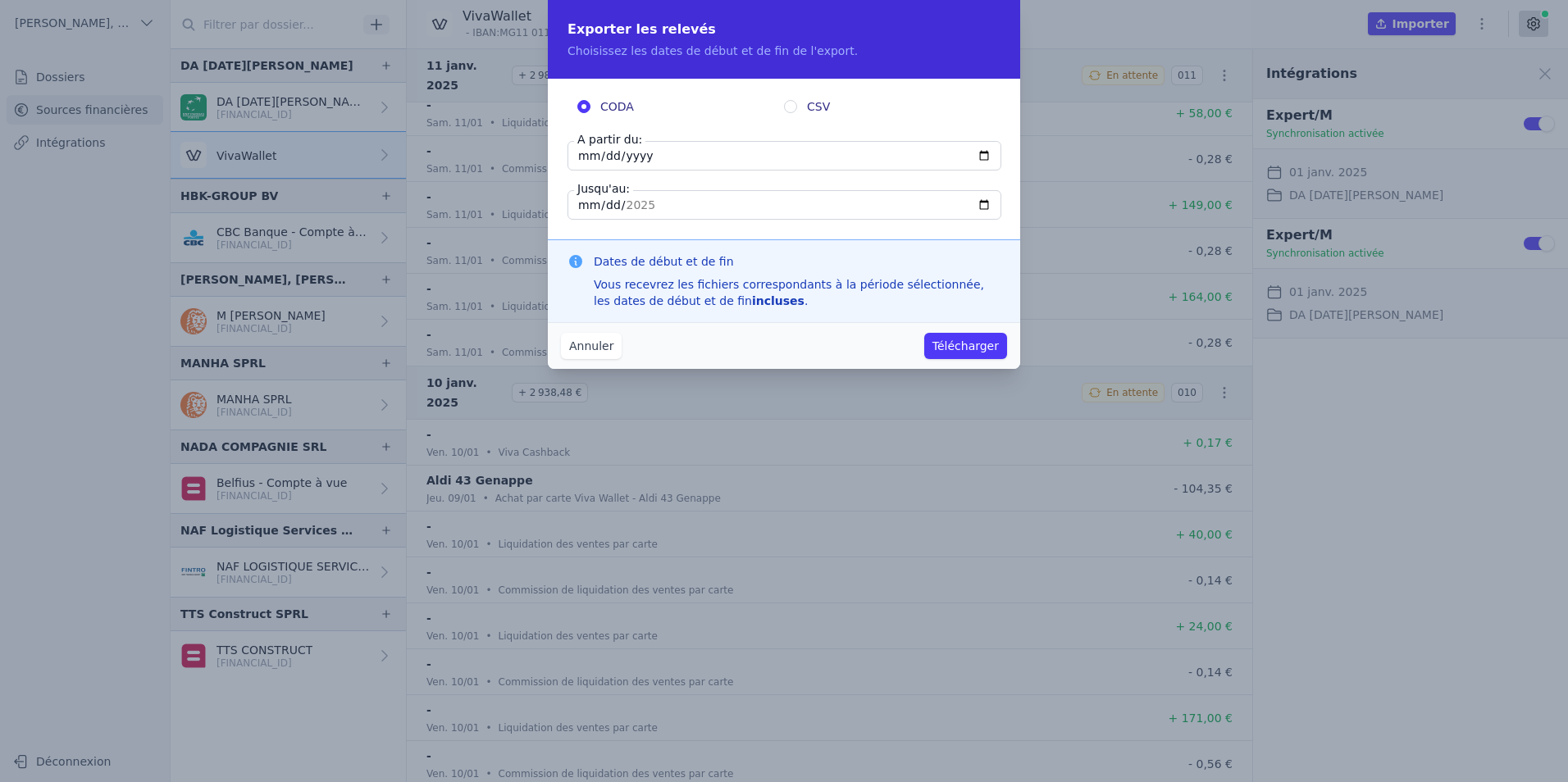
click at [650, 157] on input "2025-07-31" at bounding box center [784, 155] width 434 height 30
type input "2025-07-01"
type input "2025-01-01"
click at [663, 203] on input "2025-07-31" at bounding box center [784, 205] width 434 height 30
type input "2025-07-31"
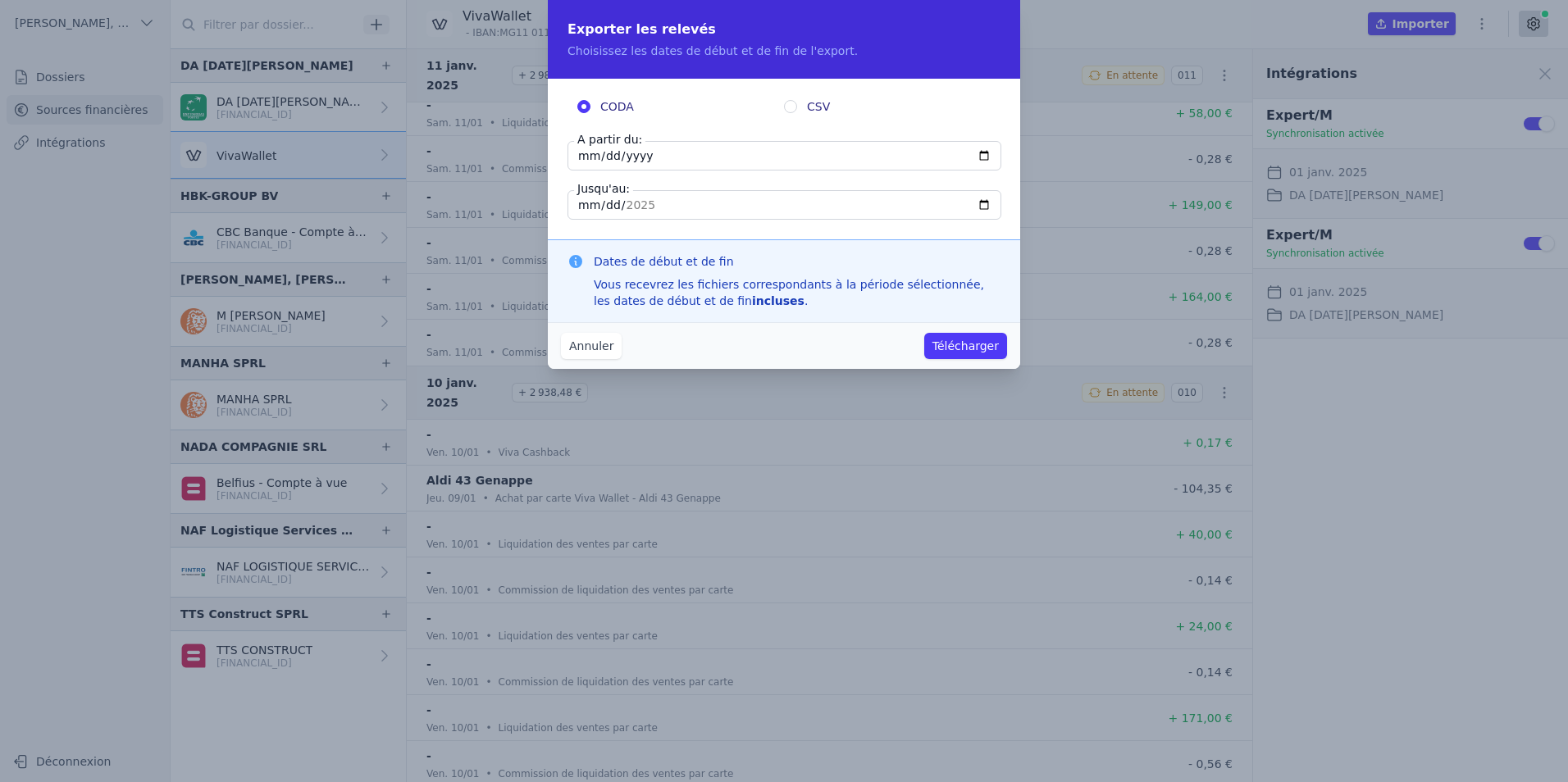
type input "2025-07-03"
type input "2025-06-03"
click at [950, 347] on button "Télécharger" at bounding box center [965, 346] width 83 height 26
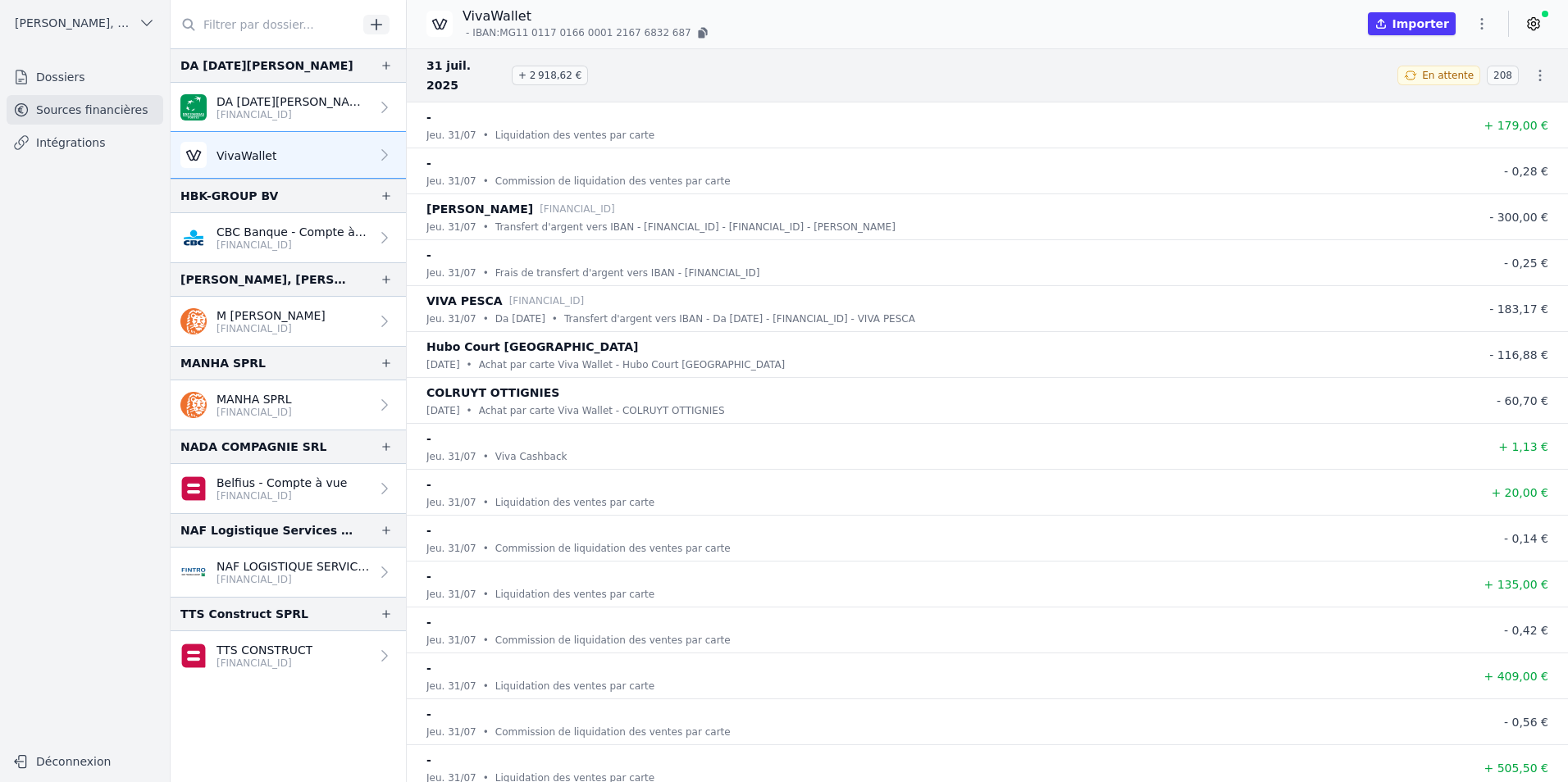
click at [1440, 25] on button "Importer" at bounding box center [1412, 23] width 88 height 23
click at [1483, 27] on icon "button" at bounding box center [1481, 24] width 17 height 17
click at [1449, 79] on button "Exporter" at bounding box center [1442, 88] width 118 height 31
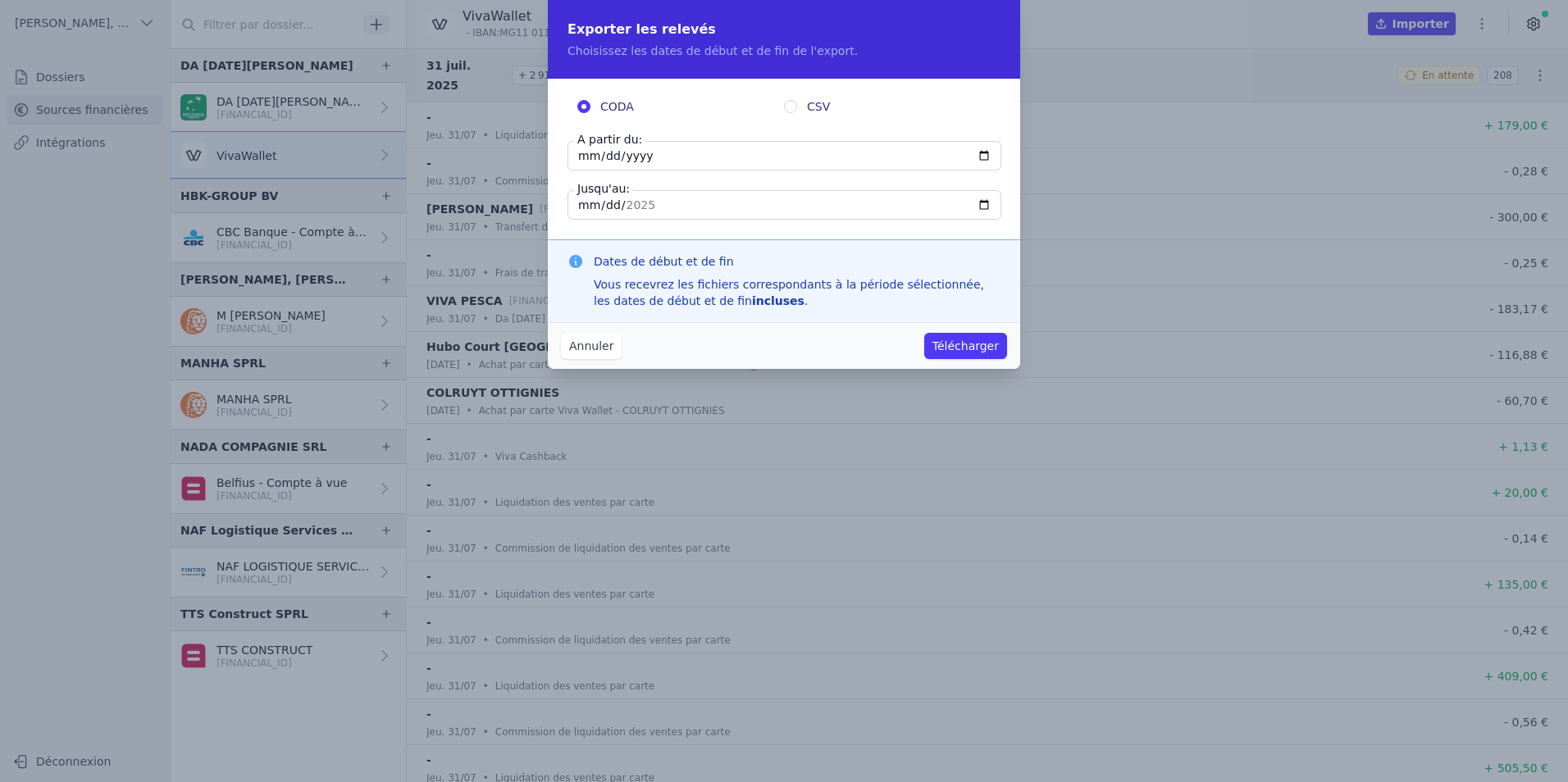
click at [661, 148] on input "2025-07-31" at bounding box center [784, 155] width 434 height 30
type input "2025-07-01"
type input "2024-01-01"
type input "0050-01-01"
type input "2025-01-01"
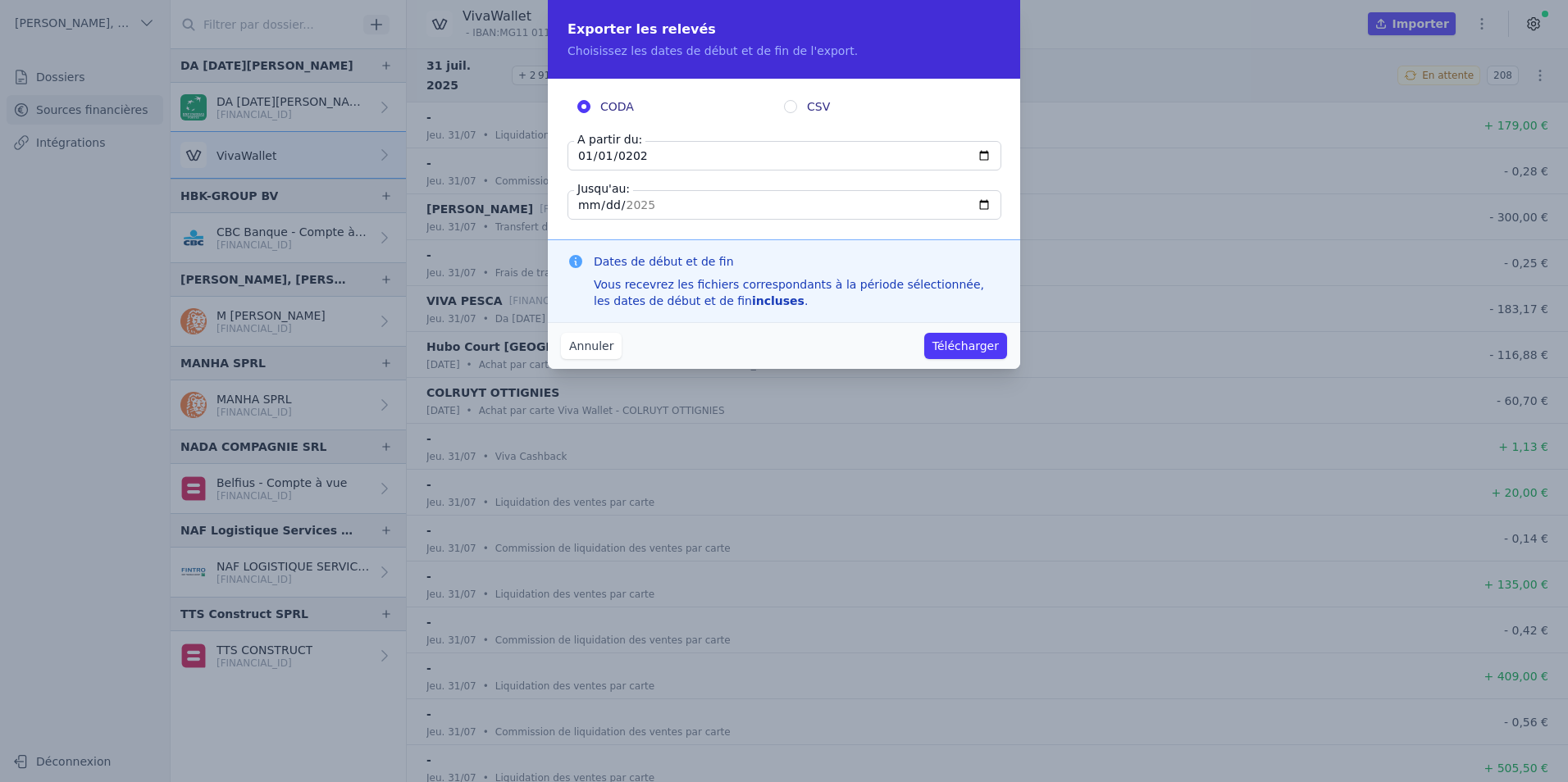
click at [718, 198] on input "2025-07-31" at bounding box center [784, 205] width 434 height 30
type input "2025-07-30"
type input "2025-06-30"
click at [690, 235] on div "CODA CSV A partir du: 2025-01-01 Jusqu'au: 2025-06-30" at bounding box center [783, 159] width 472 height 161
click at [962, 347] on button "Télécharger" at bounding box center [965, 346] width 83 height 26
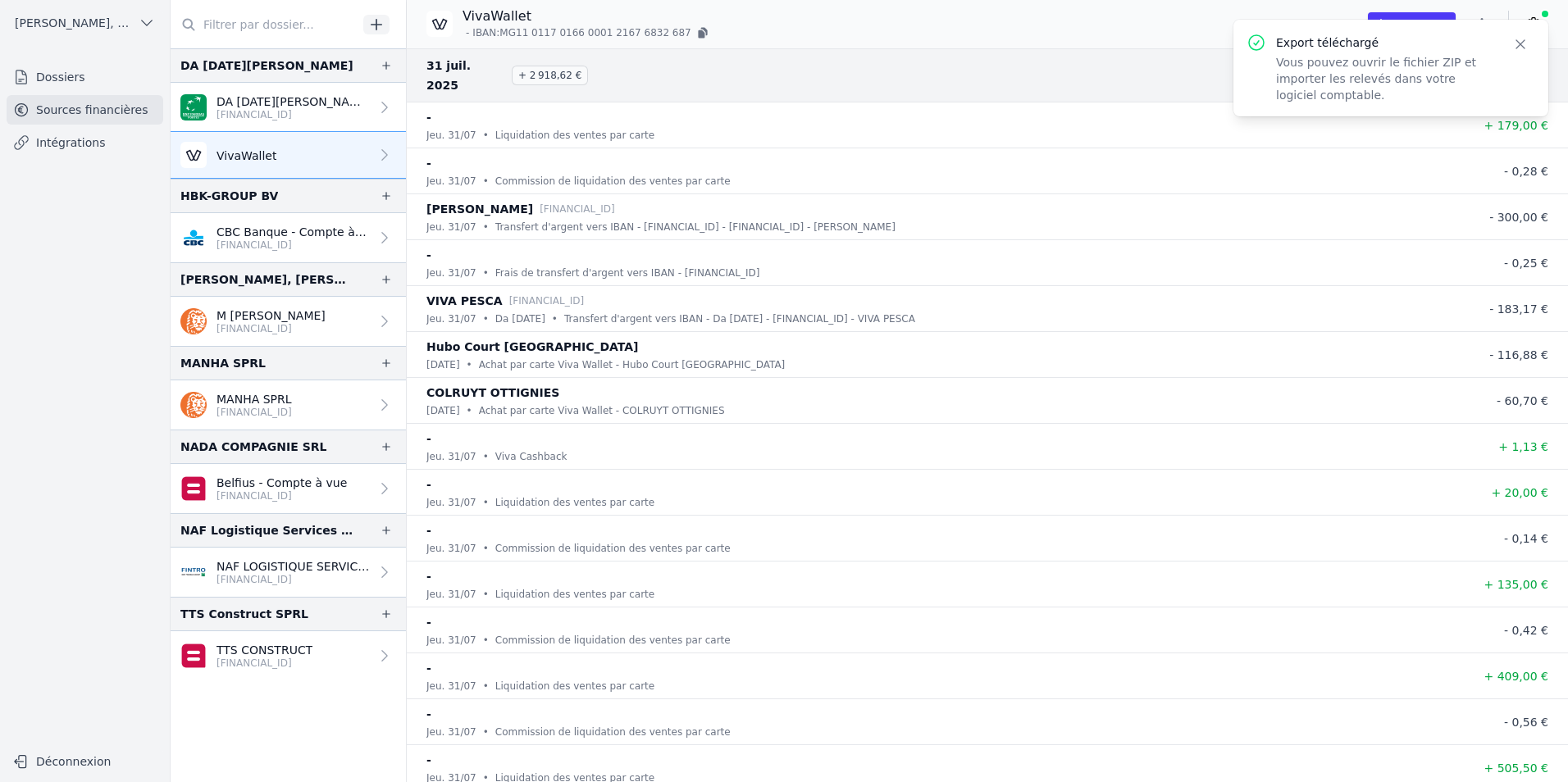
click at [1336, 76] on p "Vous pouvez ouvrir le fichier ZIP et importer les relevés dans votre logiciel c…" at bounding box center [1384, 78] width 216 height 49
